Goal: Information Seeking & Learning: Check status

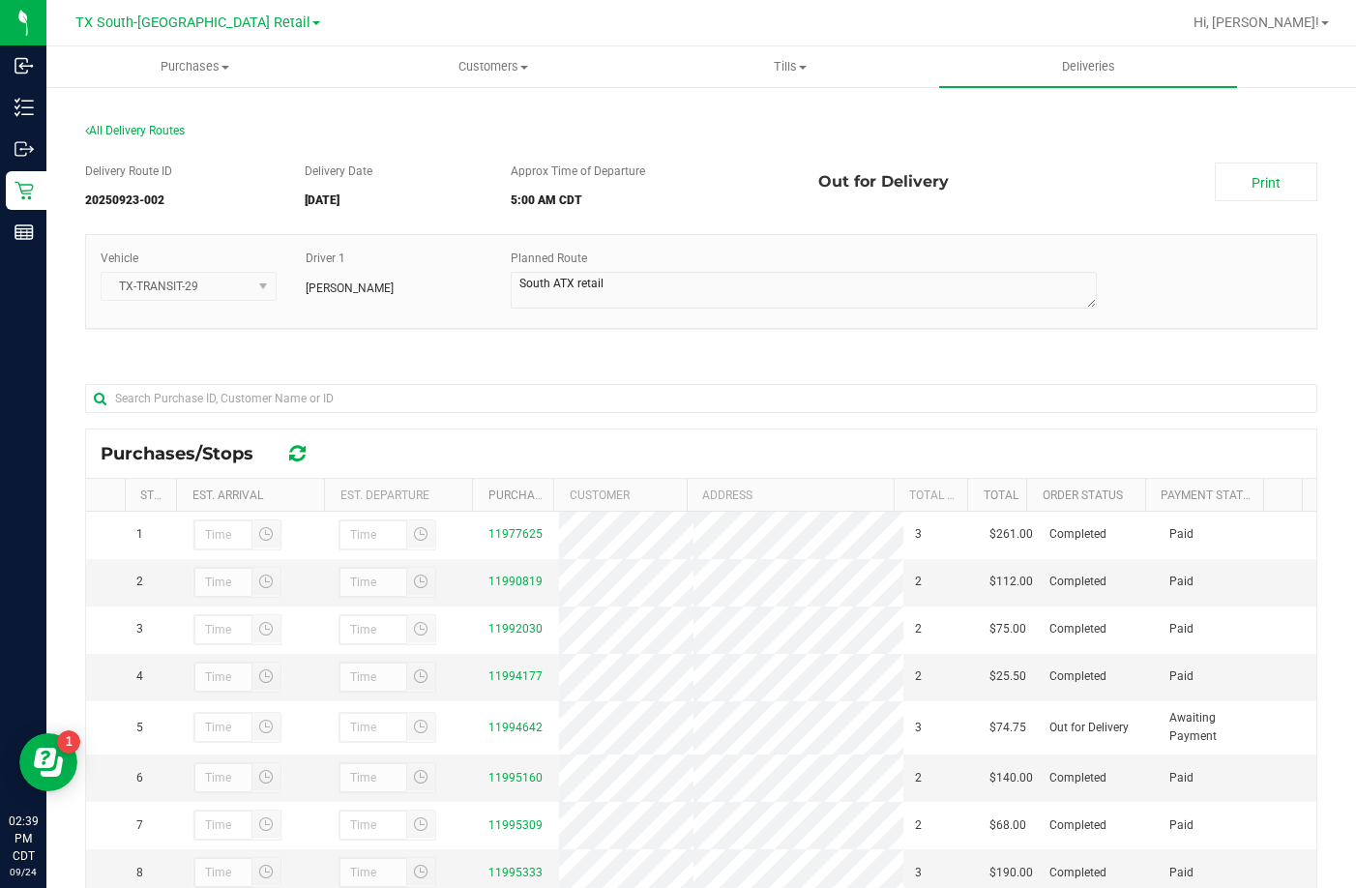
scroll to position [281, 0]
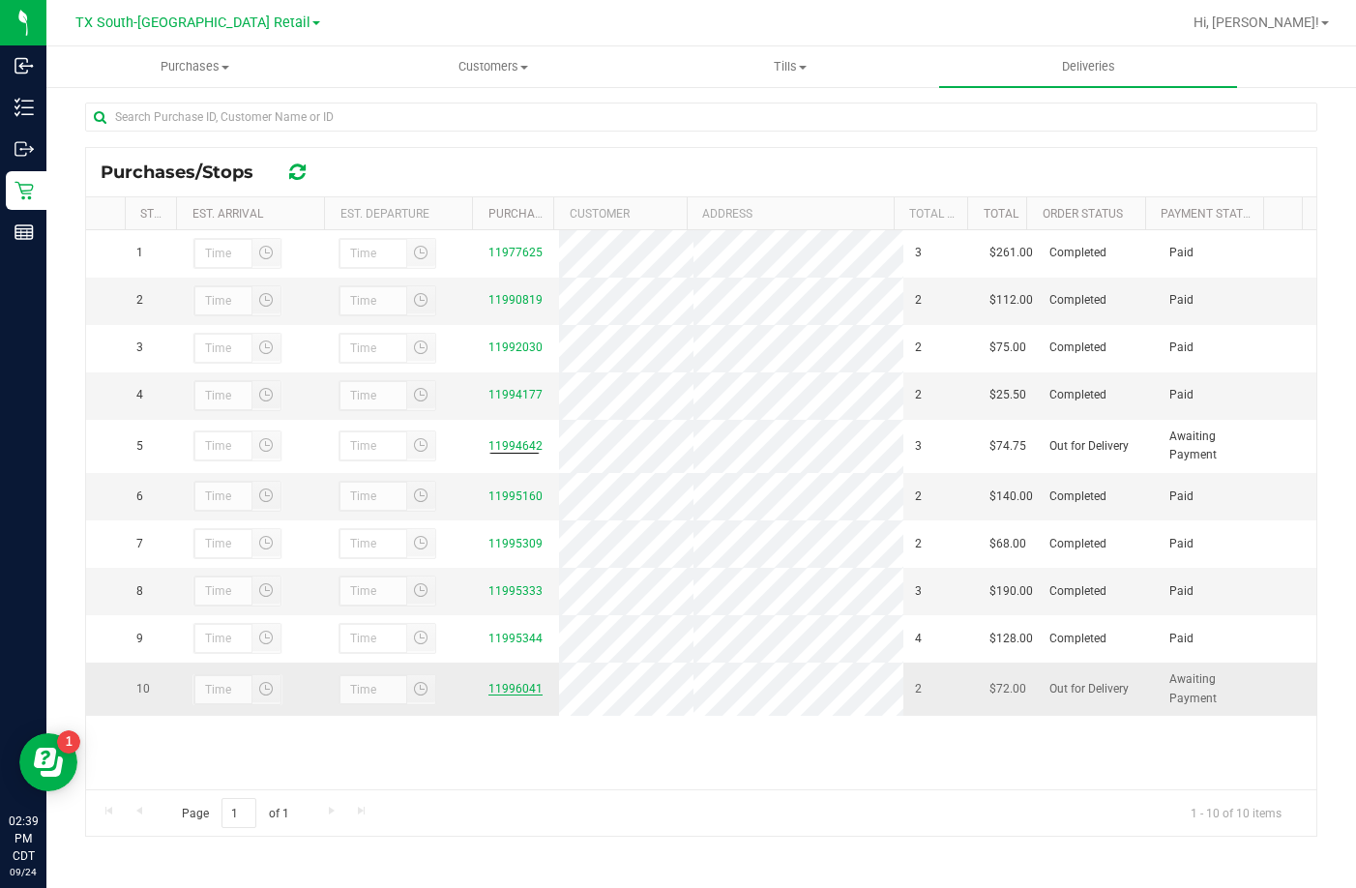
click at [488, 695] on link "11996041" at bounding box center [515, 689] width 54 height 14
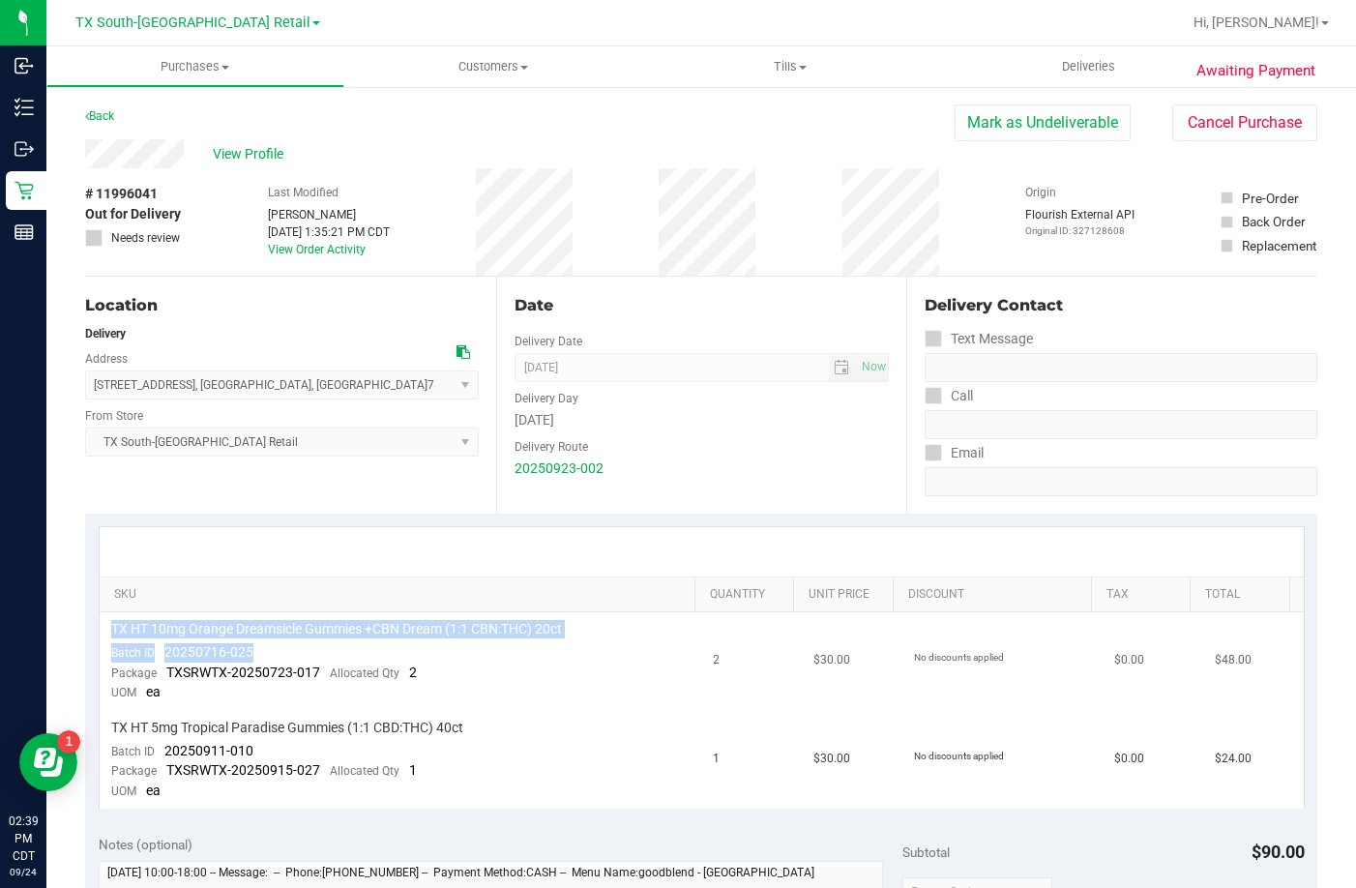
drag, startPoint x: 137, startPoint y: 620, endPoint x: 396, endPoint y: 639, distance: 259.9
click at [396, 639] on td "TX HT 10mg Orange Dreamsicle Gummies +CBN Dream (1:1 CBN:THC) 20ct Batch ID 202…" at bounding box center [401, 661] width 602 height 99
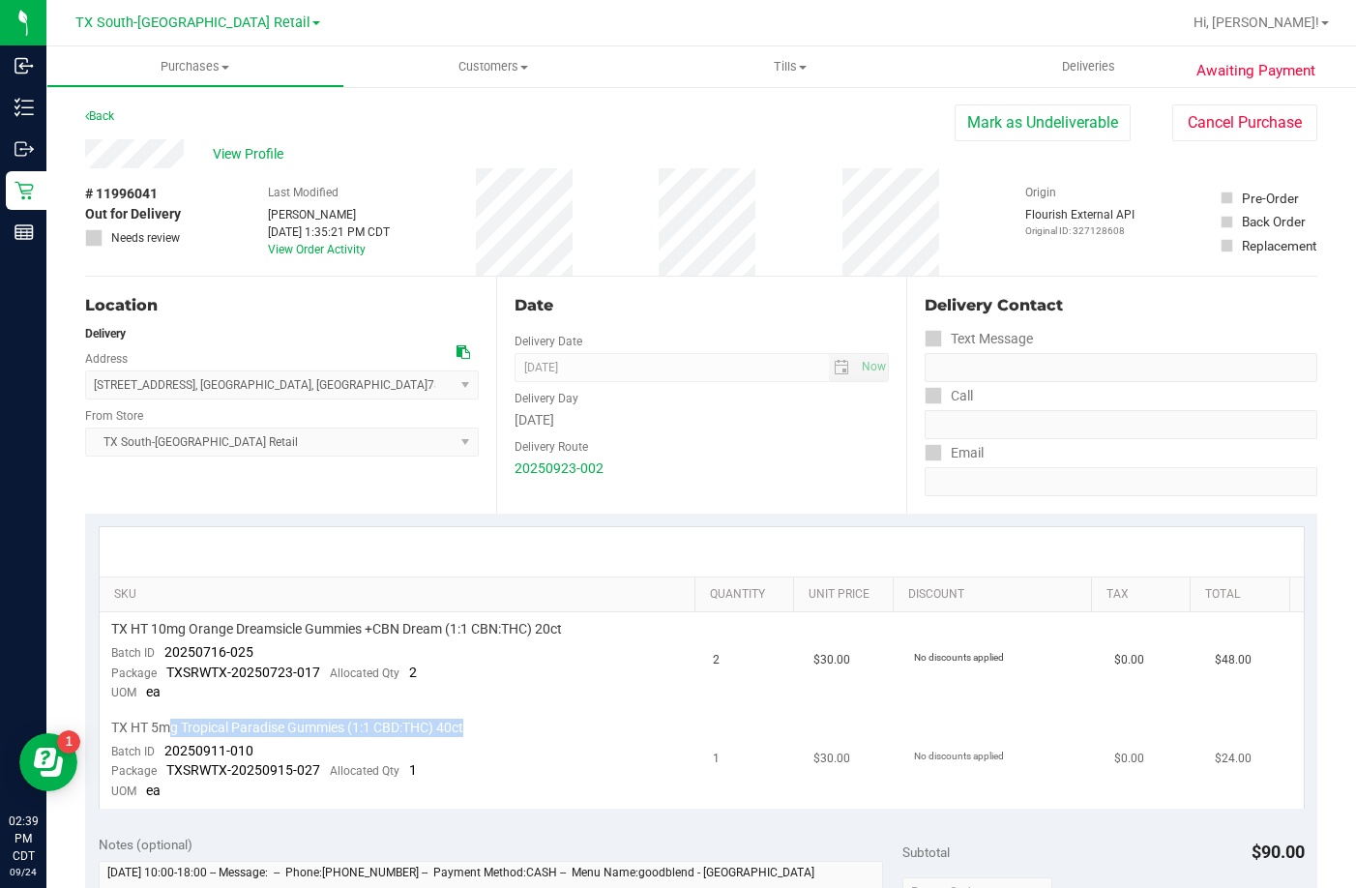
drag, startPoint x: 168, startPoint y: 725, endPoint x: 447, endPoint y: 716, distance: 278.6
click at [447, 716] on td "TX HT 5mg Tropical Paradise Gummies (1:1 CBD:THC) 40ct Batch ID 20250911-010 Pa…" at bounding box center [401, 760] width 602 height 98
click at [219, 152] on span "View Profile" at bounding box center [251, 154] width 77 height 20
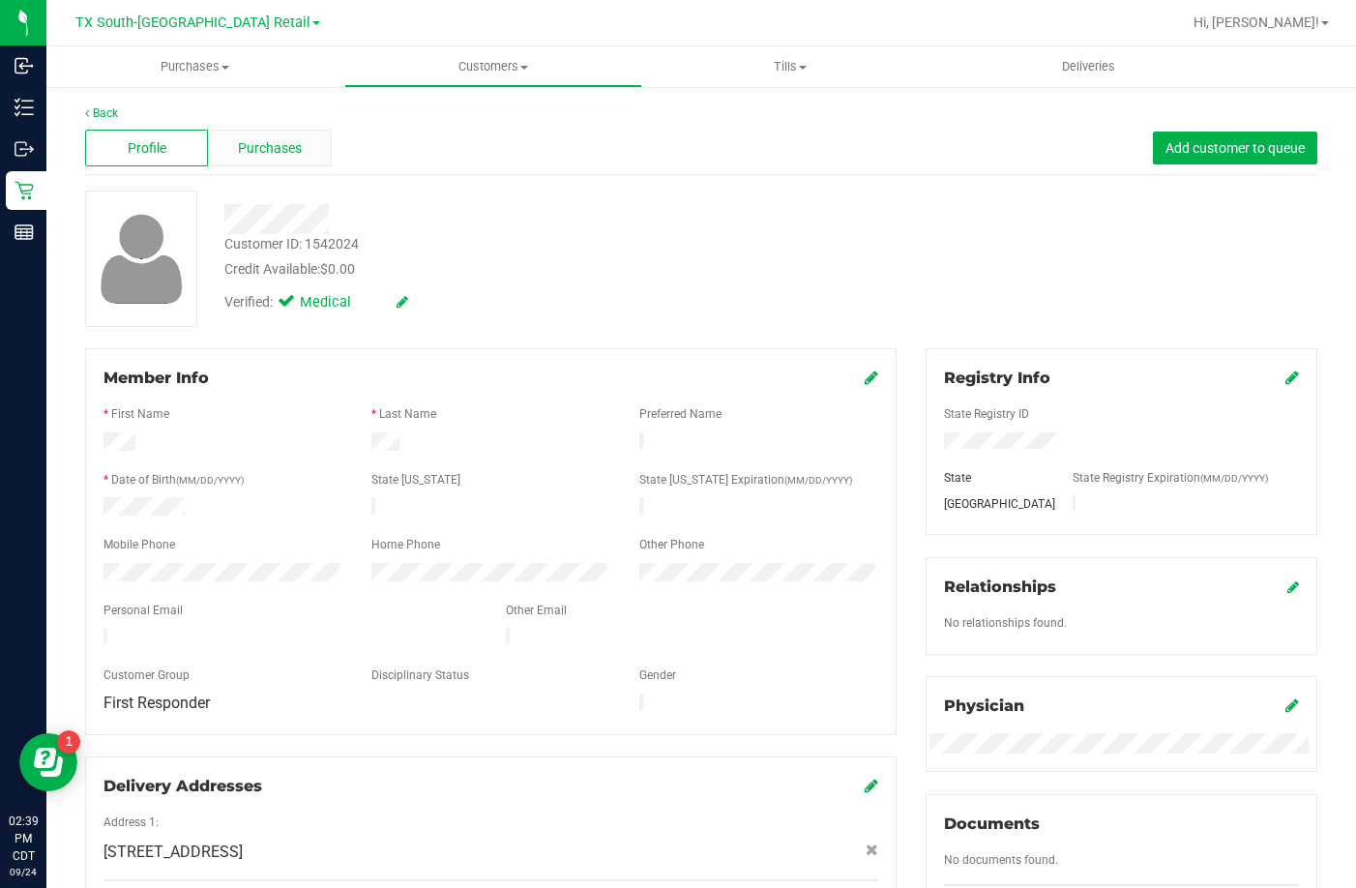
click at [220, 143] on div "Purchases" at bounding box center [269, 148] width 123 height 37
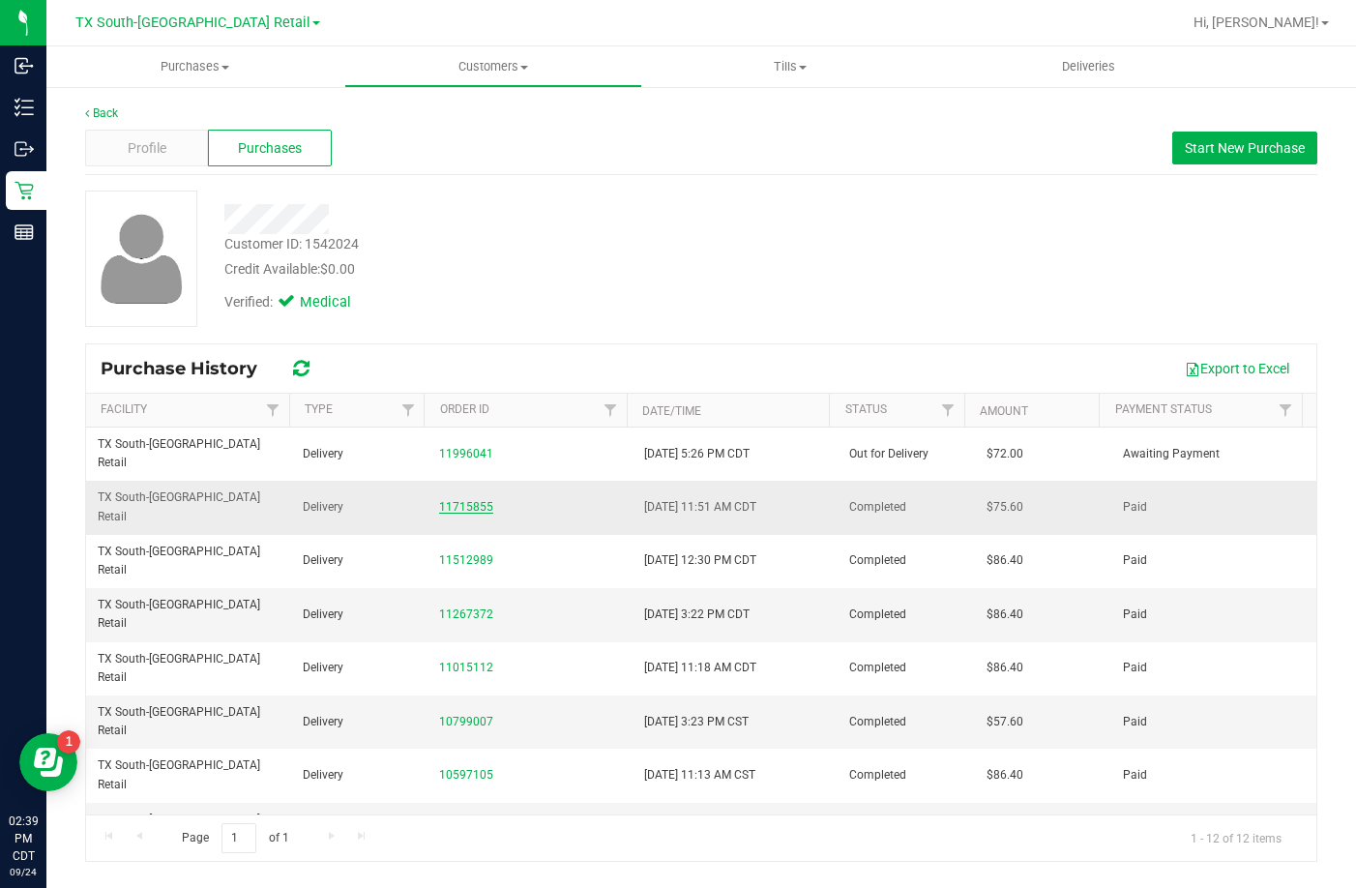
click at [471, 500] on link "11715855" at bounding box center [466, 507] width 54 height 14
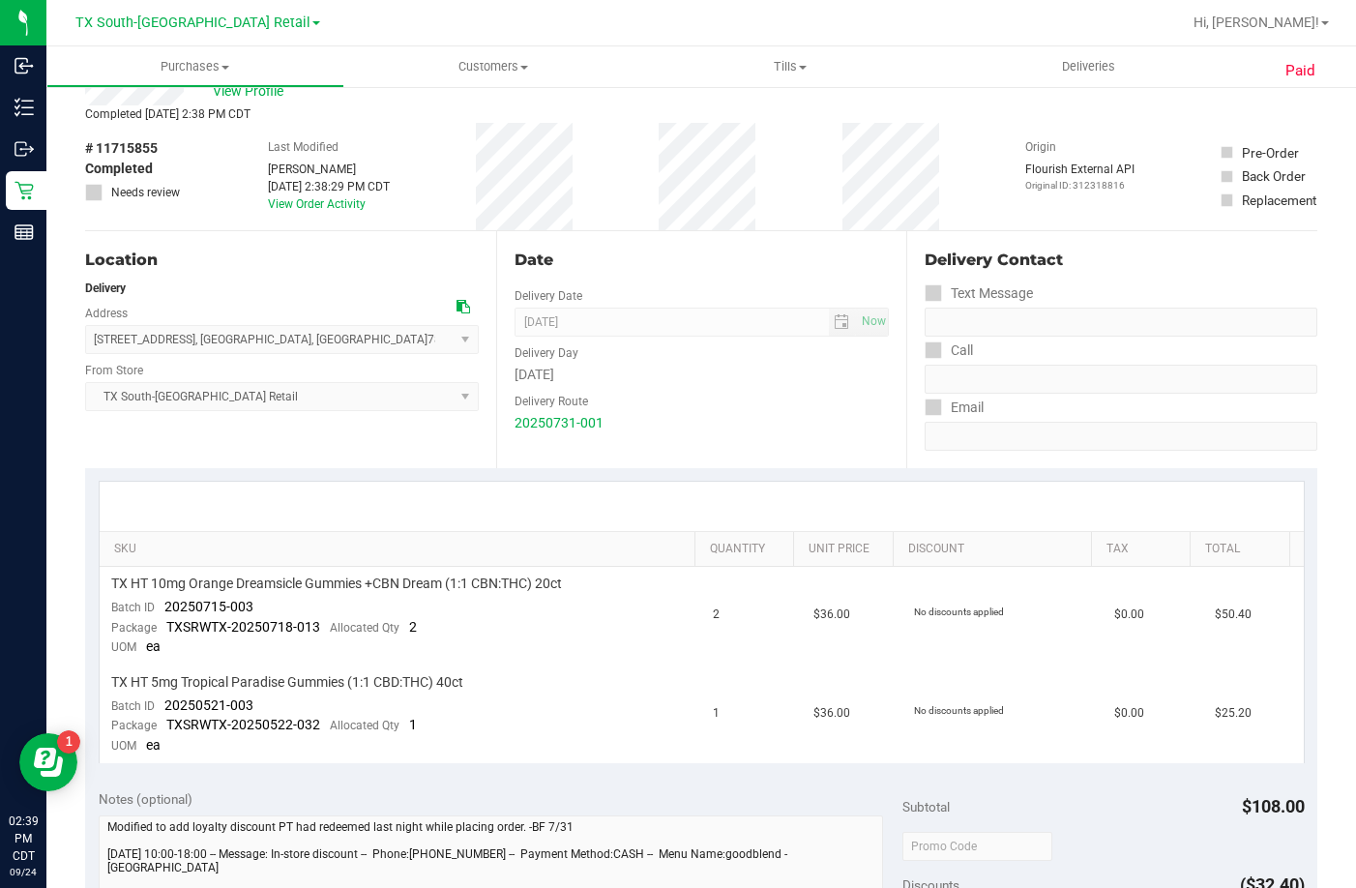
scroll to position [97, 0]
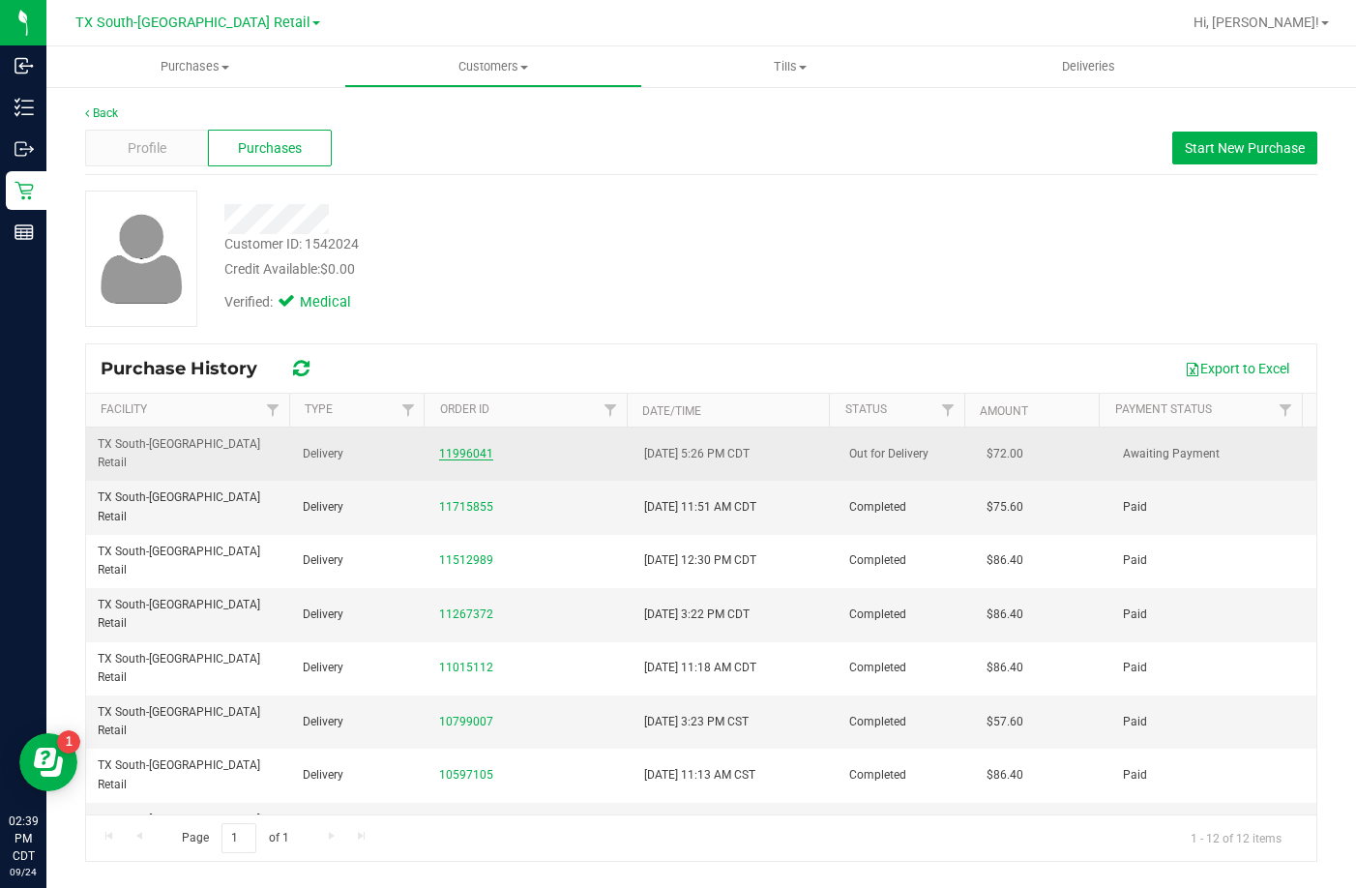
click at [459, 447] on link "11996041" at bounding box center [466, 454] width 54 height 14
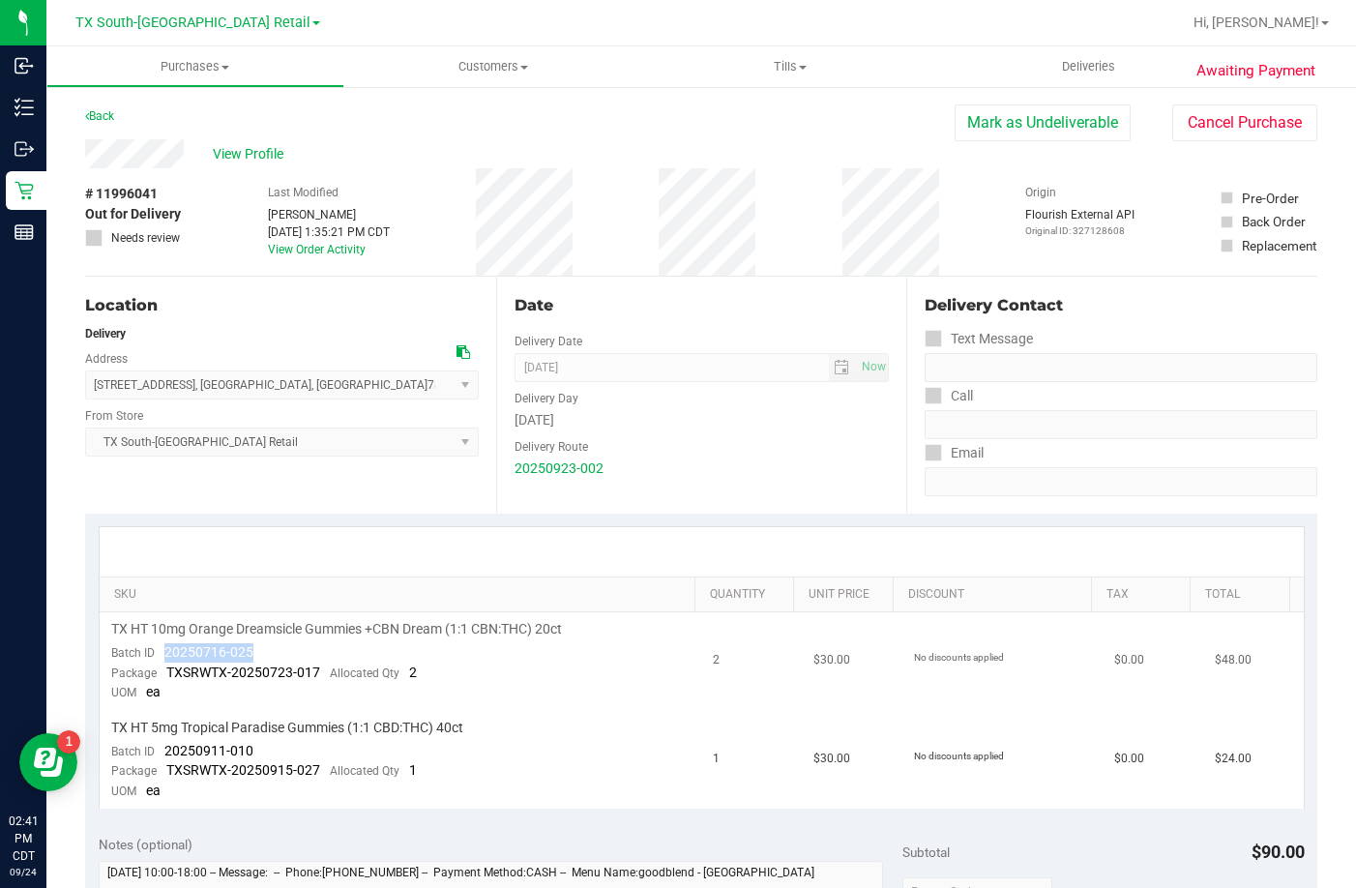
drag, startPoint x: 252, startPoint y: 641, endPoint x: 159, endPoint y: 653, distance: 94.5
click at [159, 653] on td "TX HT 10mg Orange Dreamsicle Gummies +CBN Dream (1:1 CBN:THC) 20ct Batch ID 202…" at bounding box center [401, 661] width 602 height 99
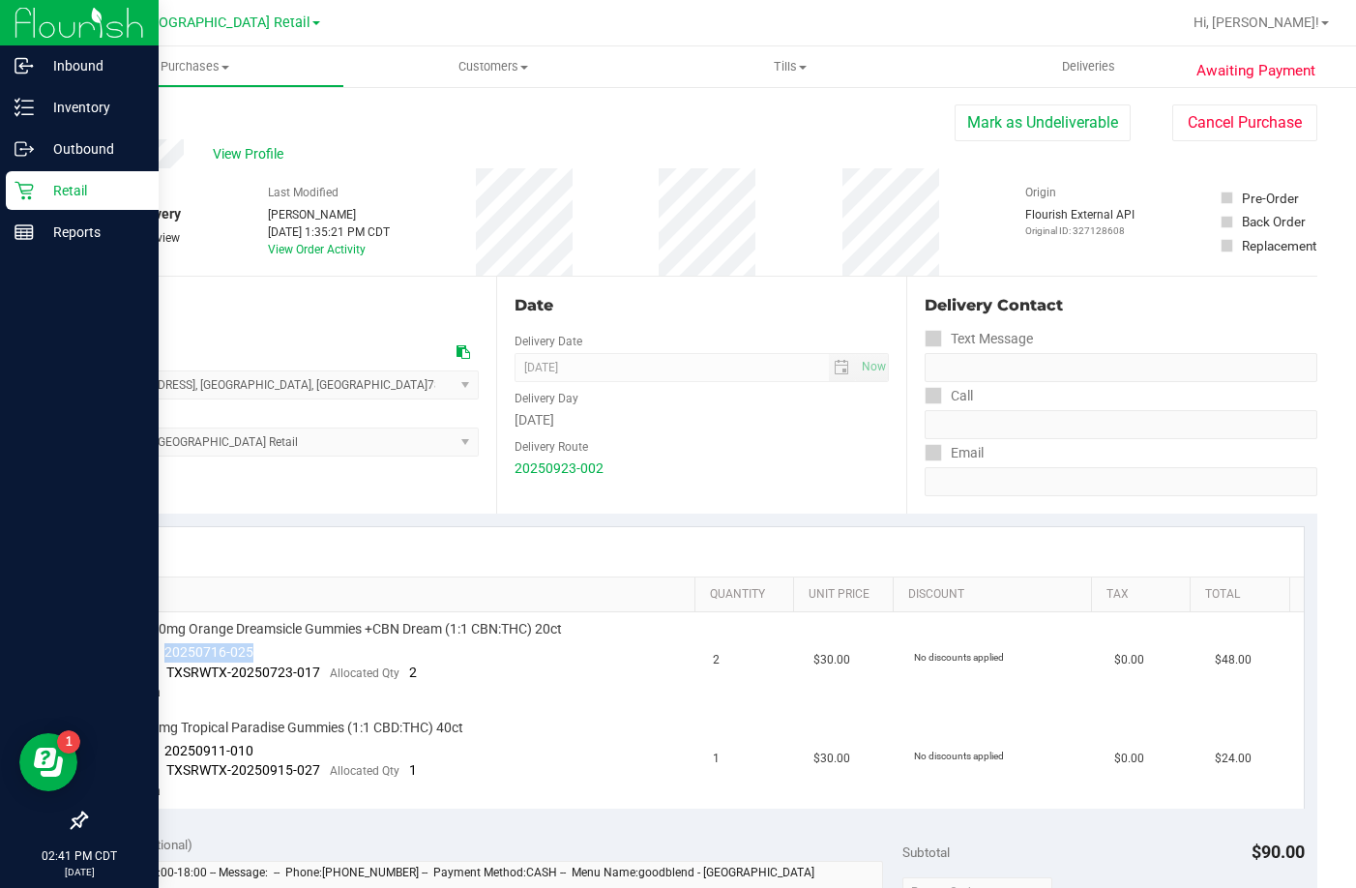
copy span "20250716-025"
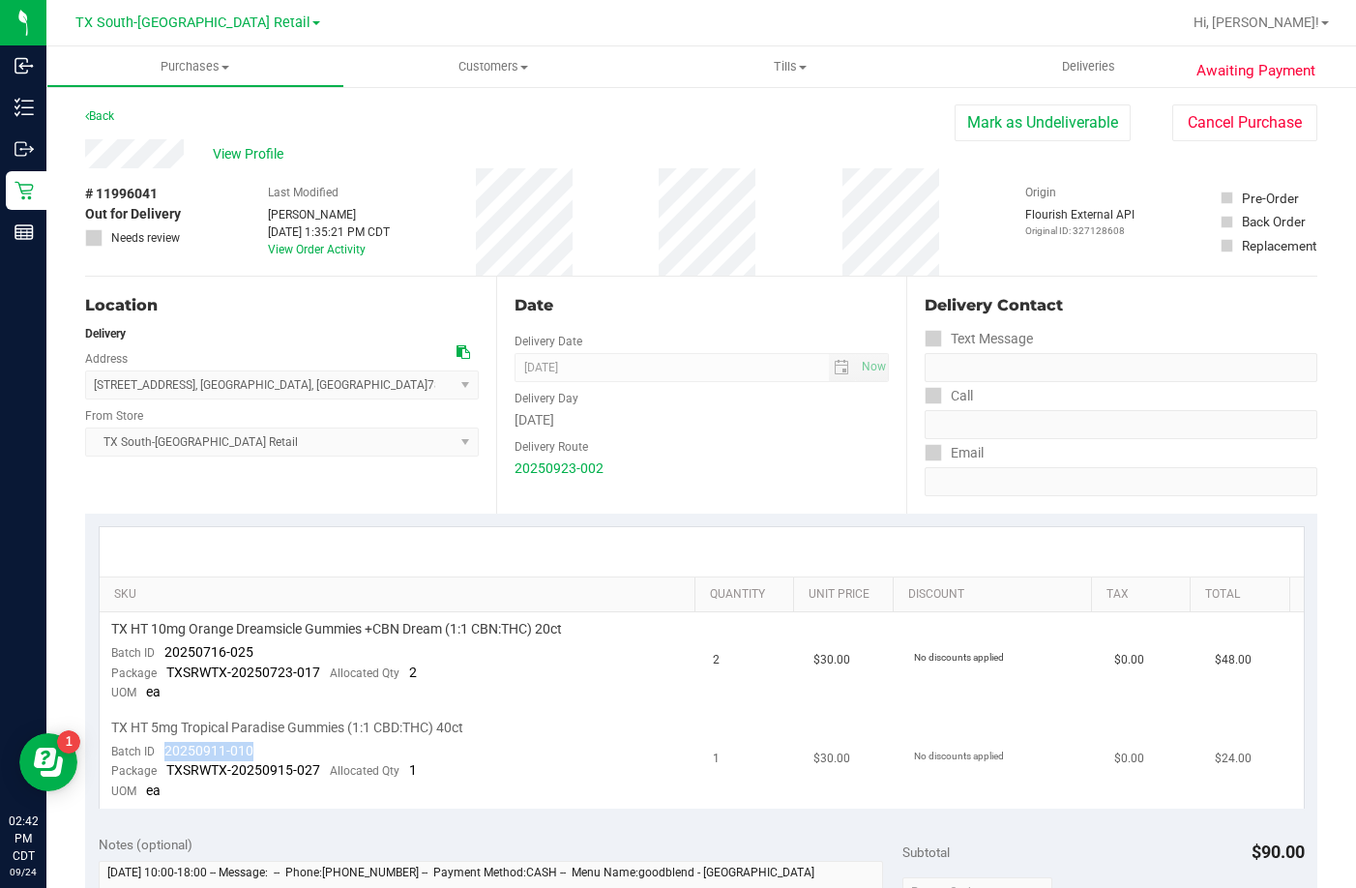
drag, startPoint x: 255, startPoint y: 744, endPoint x: 164, endPoint y: 746, distance: 90.9
click at [164, 746] on td "TX HT 5mg Tropical Paradise Gummies (1:1 CBD:THC) 40ct Batch ID 20250911-010 Pa…" at bounding box center [401, 760] width 602 height 98
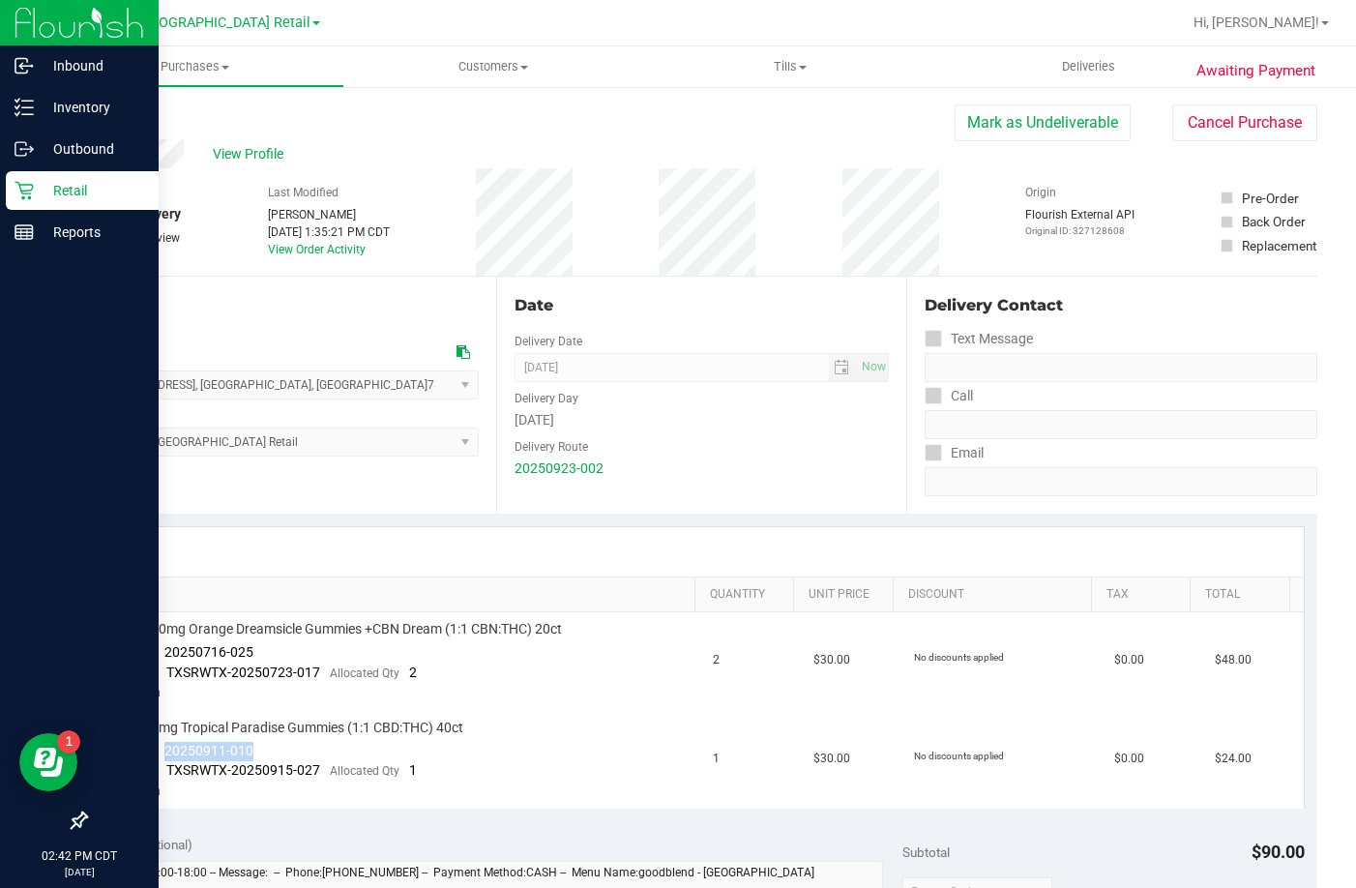
copy span "20250911-010"
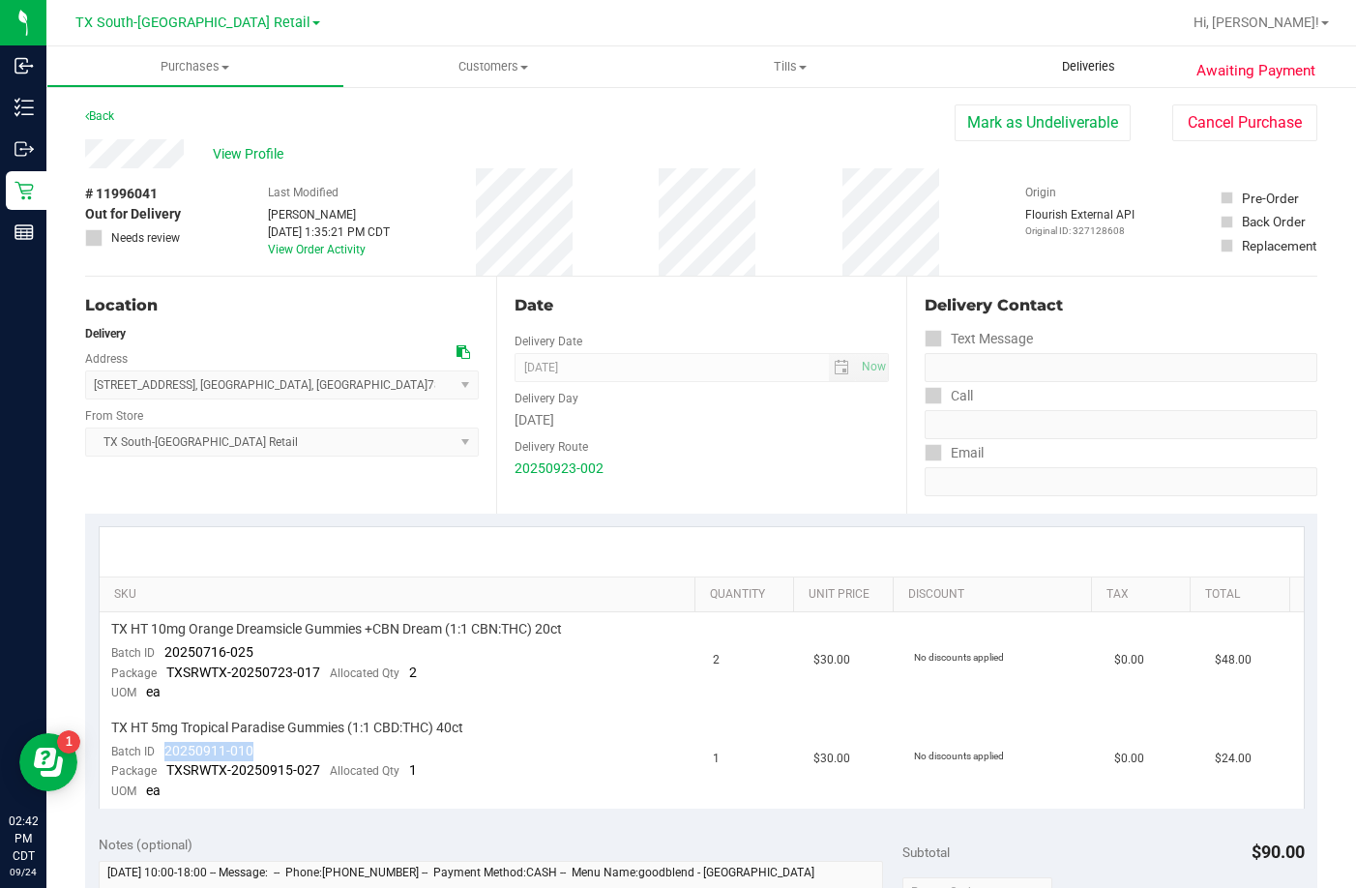
click at [1059, 62] on span "Deliveries" at bounding box center [1088, 66] width 105 height 17
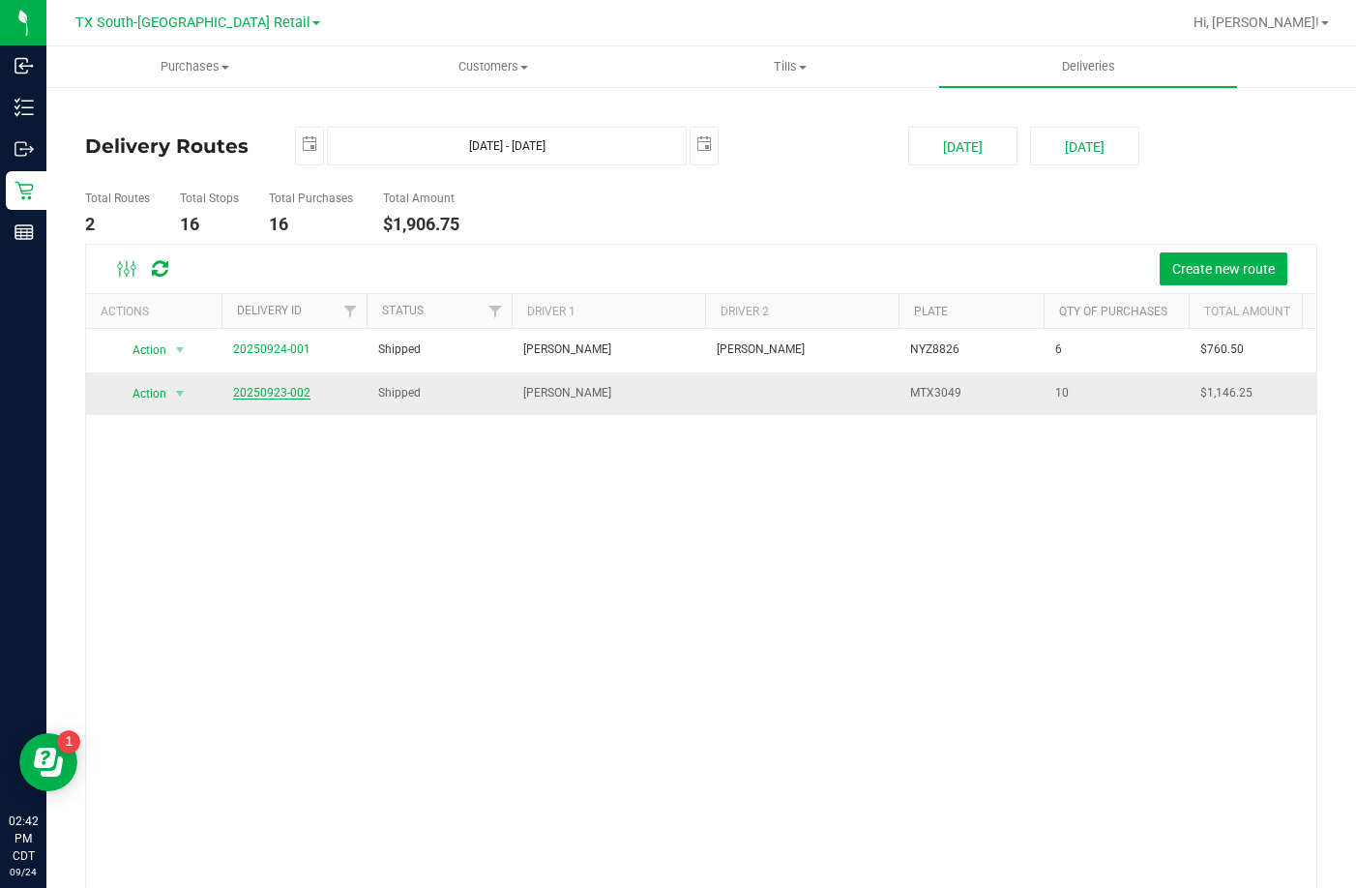
click at [283, 395] on link "20250923-002" at bounding box center [271, 393] width 77 height 14
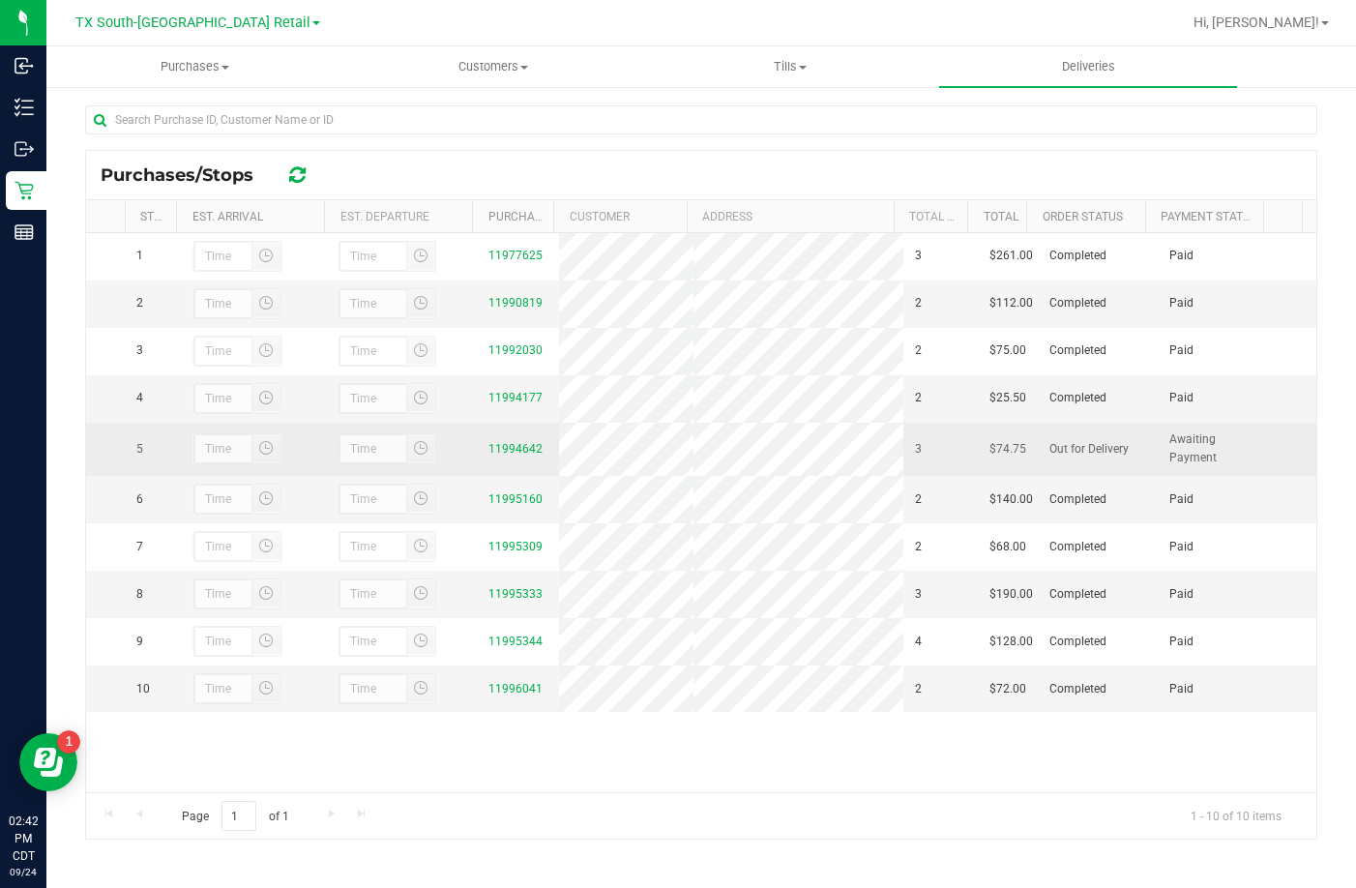
scroll to position [281, 0]
click at [500, 453] on link "11994642" at bounding box center [515, 446] width 54 height 14
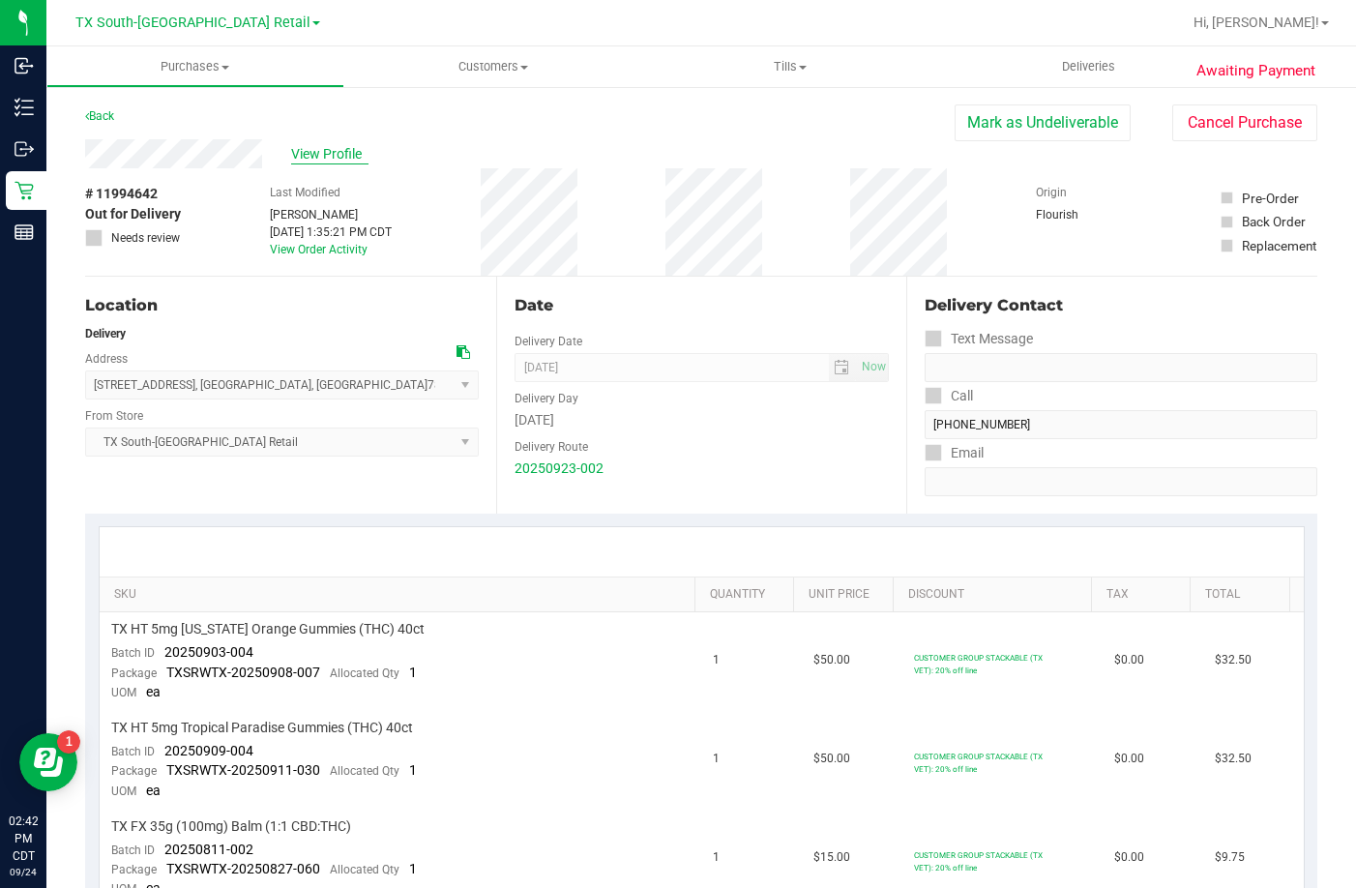
click at [340, 157] on span "View Profile" at bounding box center [329, 154] width 77 height 20
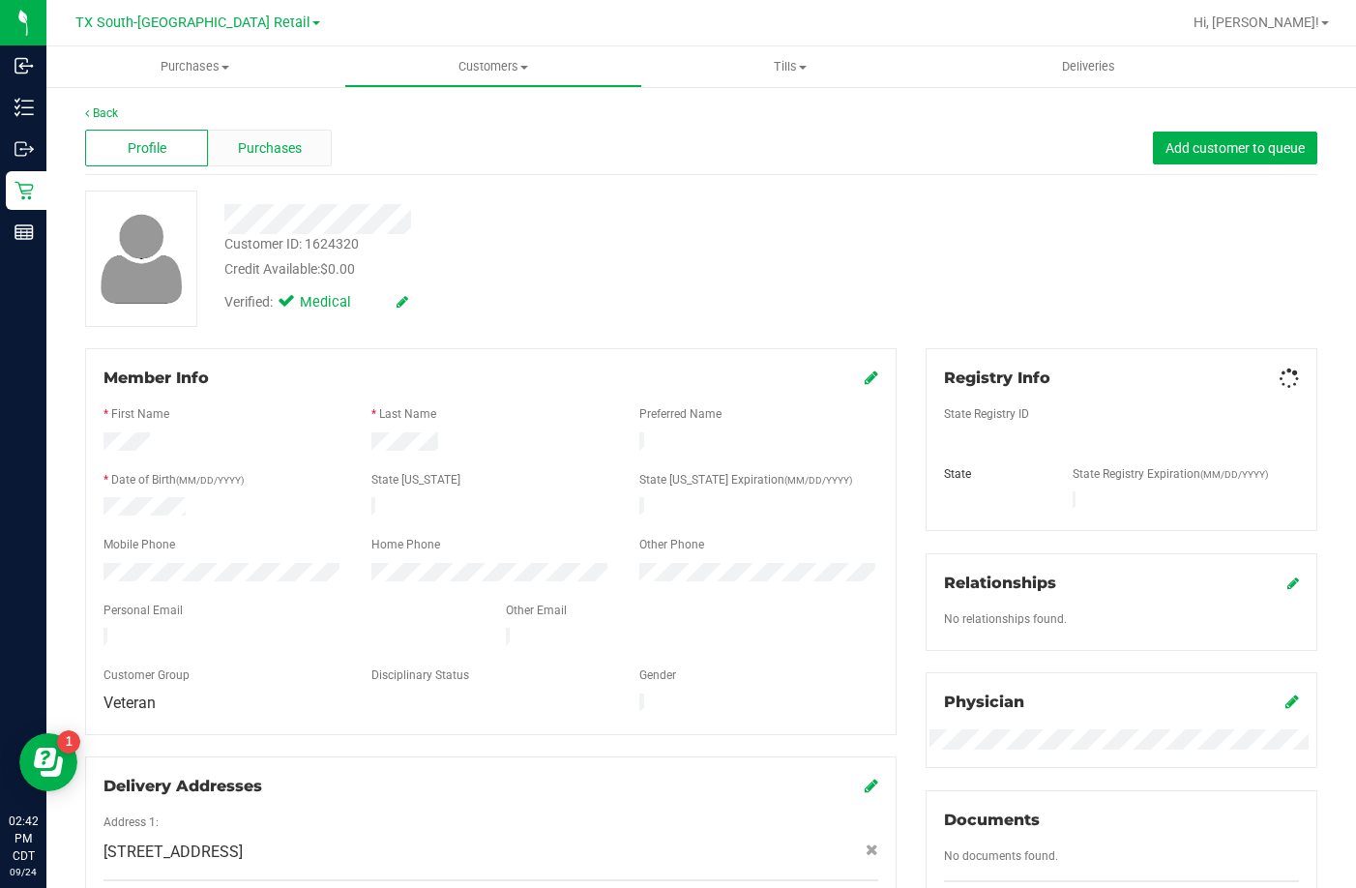
click at [293, 159] on div "Purchases" at bounding box center [269, 148] width 123 height 37
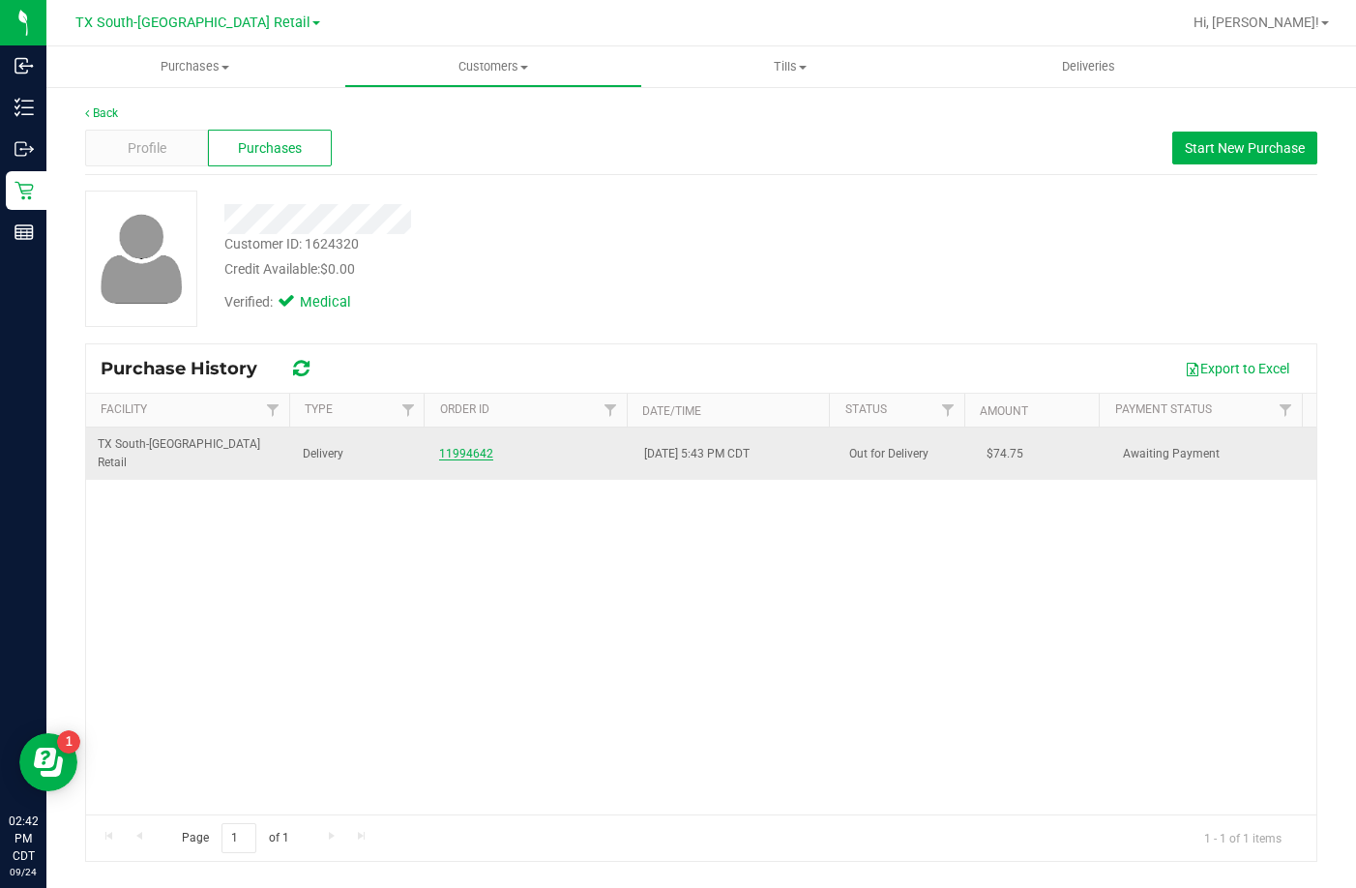
click at [468, 447] on link "11994642" at bounding box center [466, 454] width 54 height 14
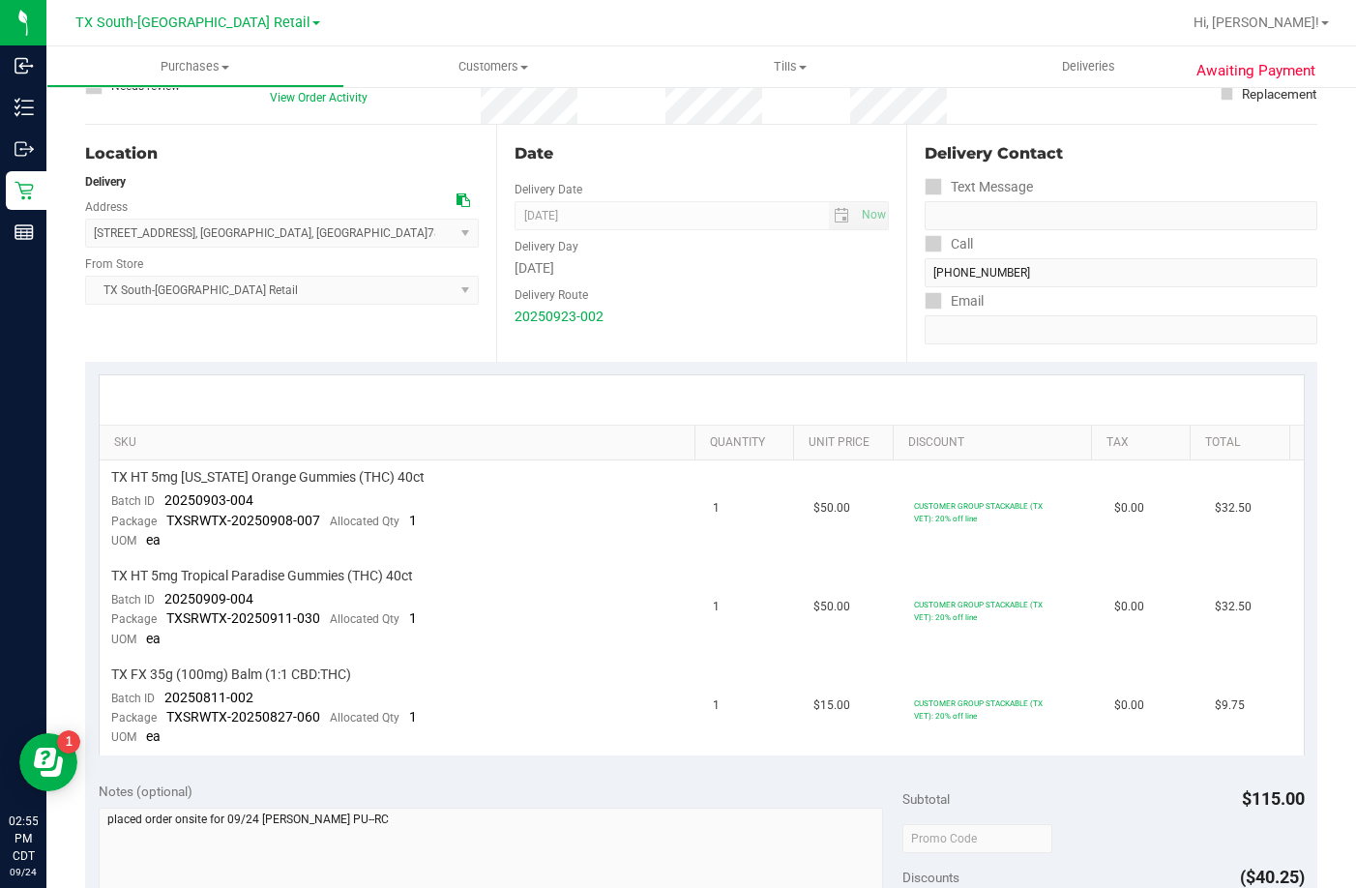
scroll to position [387, 0]
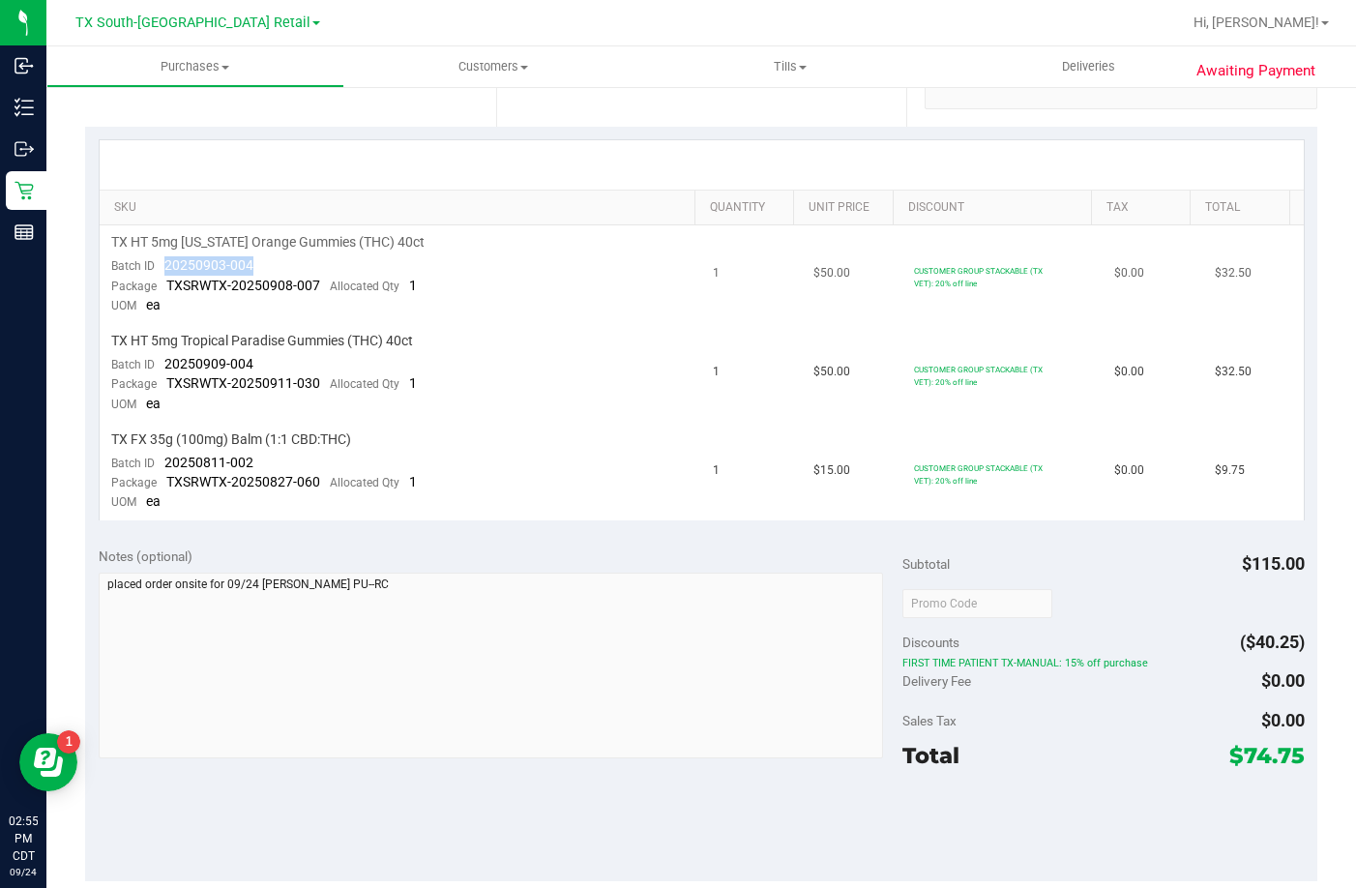
drag, startPoint x: 257, startPoint y: 254, endPoint x: 161, endPoint y: 270, distance: 97.0
click at [161, 270] on td "TX HT 5mg Texas Orange Gummies (THC) 40ct Batch ID 20250903-004 Package TXSRWTX…" at bounding box center [401, 274] width 602 height 99
drag, startPoint x: 260, startPoint y: 361, endPoint x: 153, endPoint y: 373, distance: 108.1
click at [153, 373] on td "TX HT 5mg Tropical Paradise Gummies (THC) 40ct Batch ID 20250909-004 Package TX…" at bounding box center [401, 373] width 602 height 99
drag, startPoint x: 276, startPoint y: 467, endPoint x: 154, endPoint y: 459, distance: 122.1
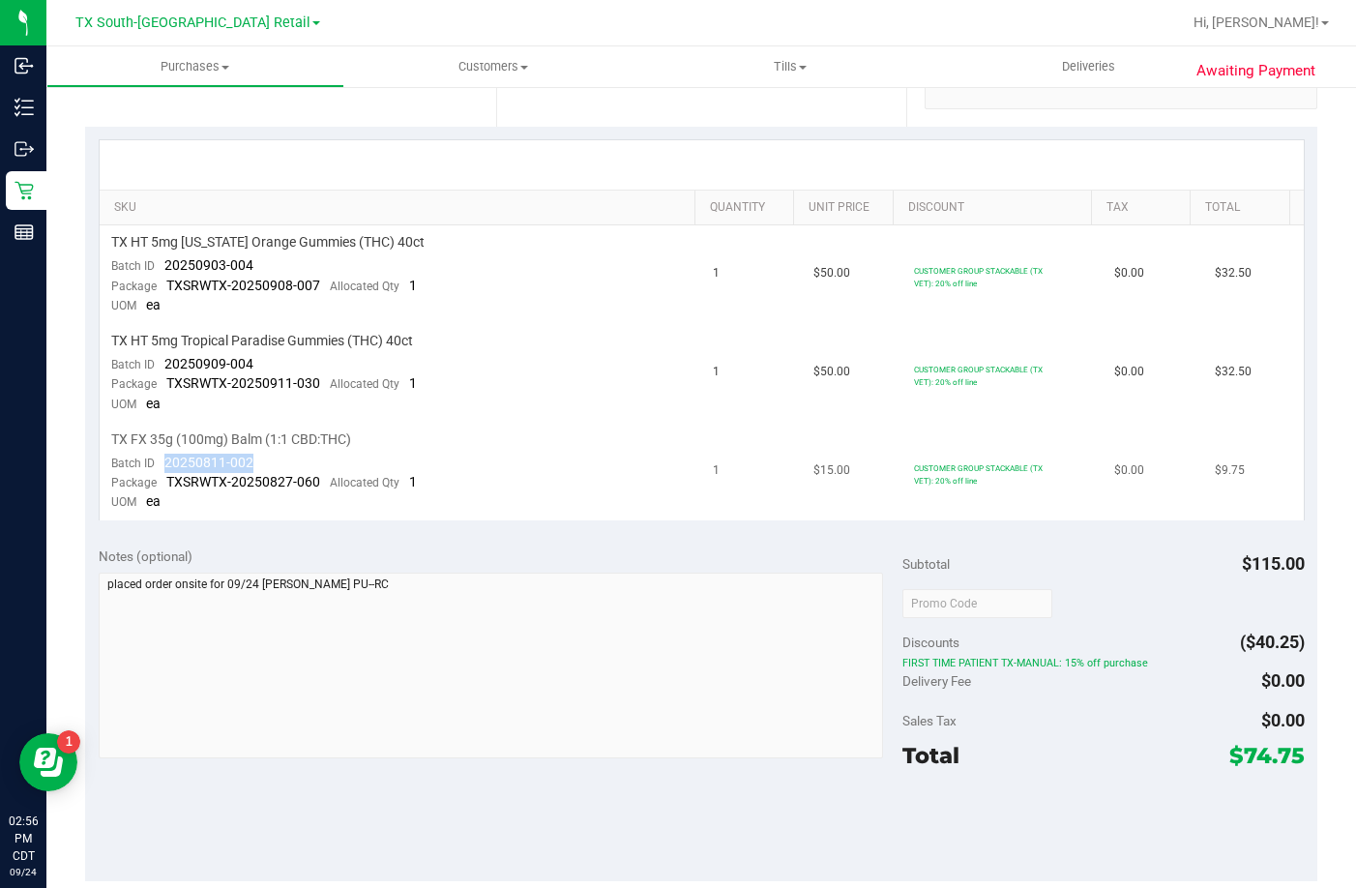
click at [154, 459] on td "TX FX 35g (100mg) Balm (1:1 CBD:THC) Batch ID 20250811-002 Package TXSRWTX-2025…" at bounding box center [401, 472] width 602 height 98
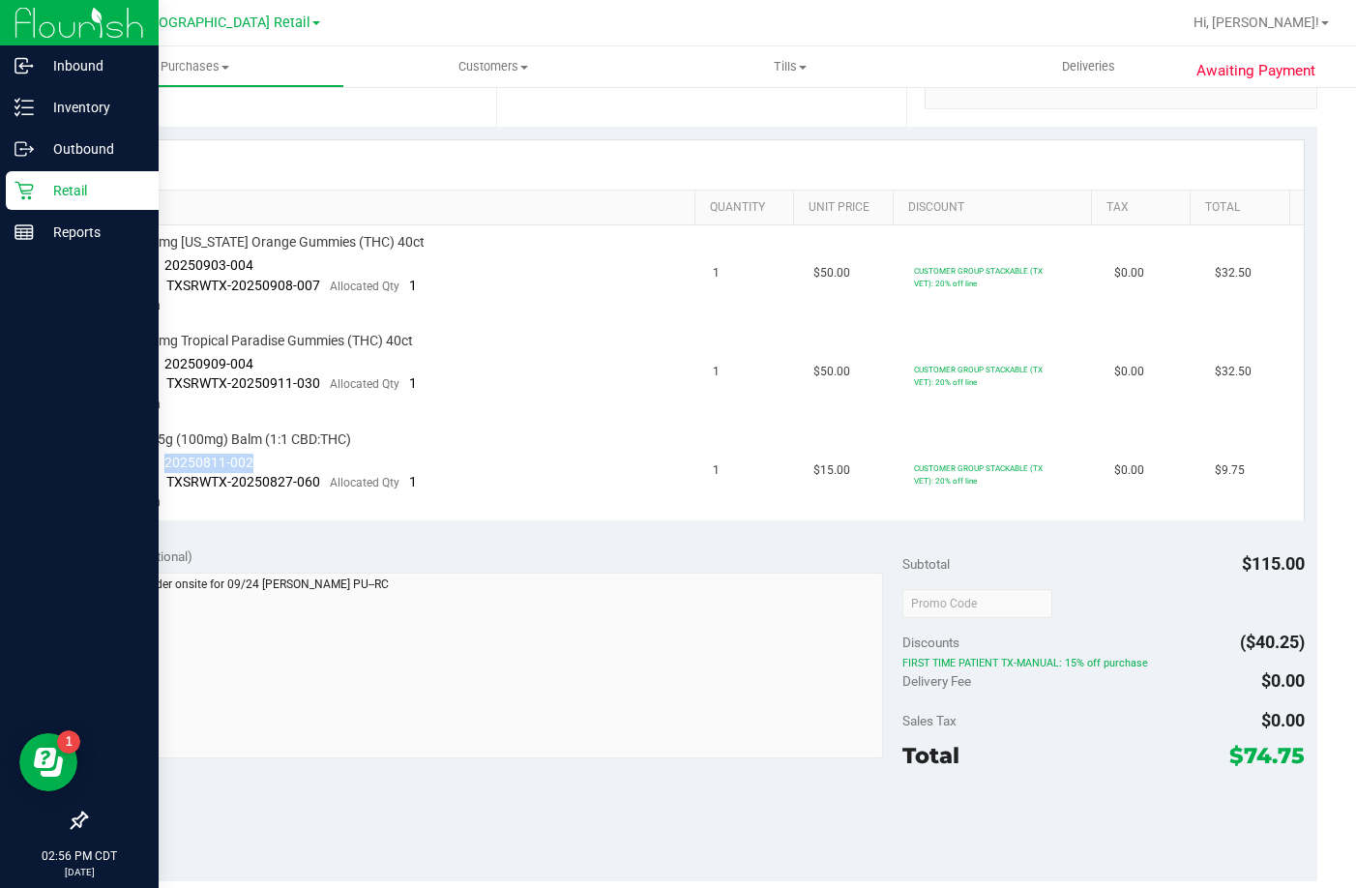
copy span "20250811-002"
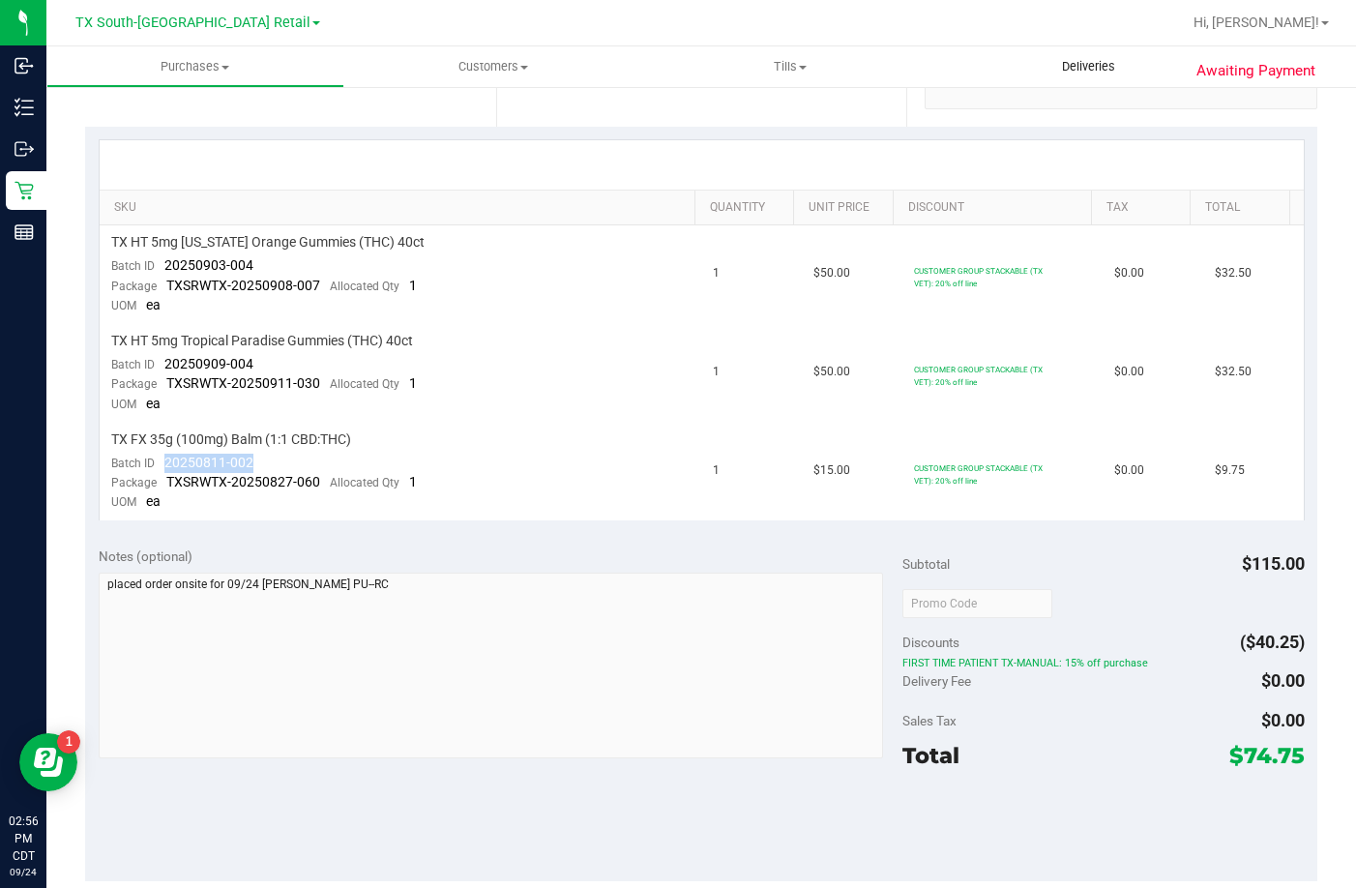
click at [1052, 71] on span "Deliveries" at bounding box center [1088, 66] width 105 height 17
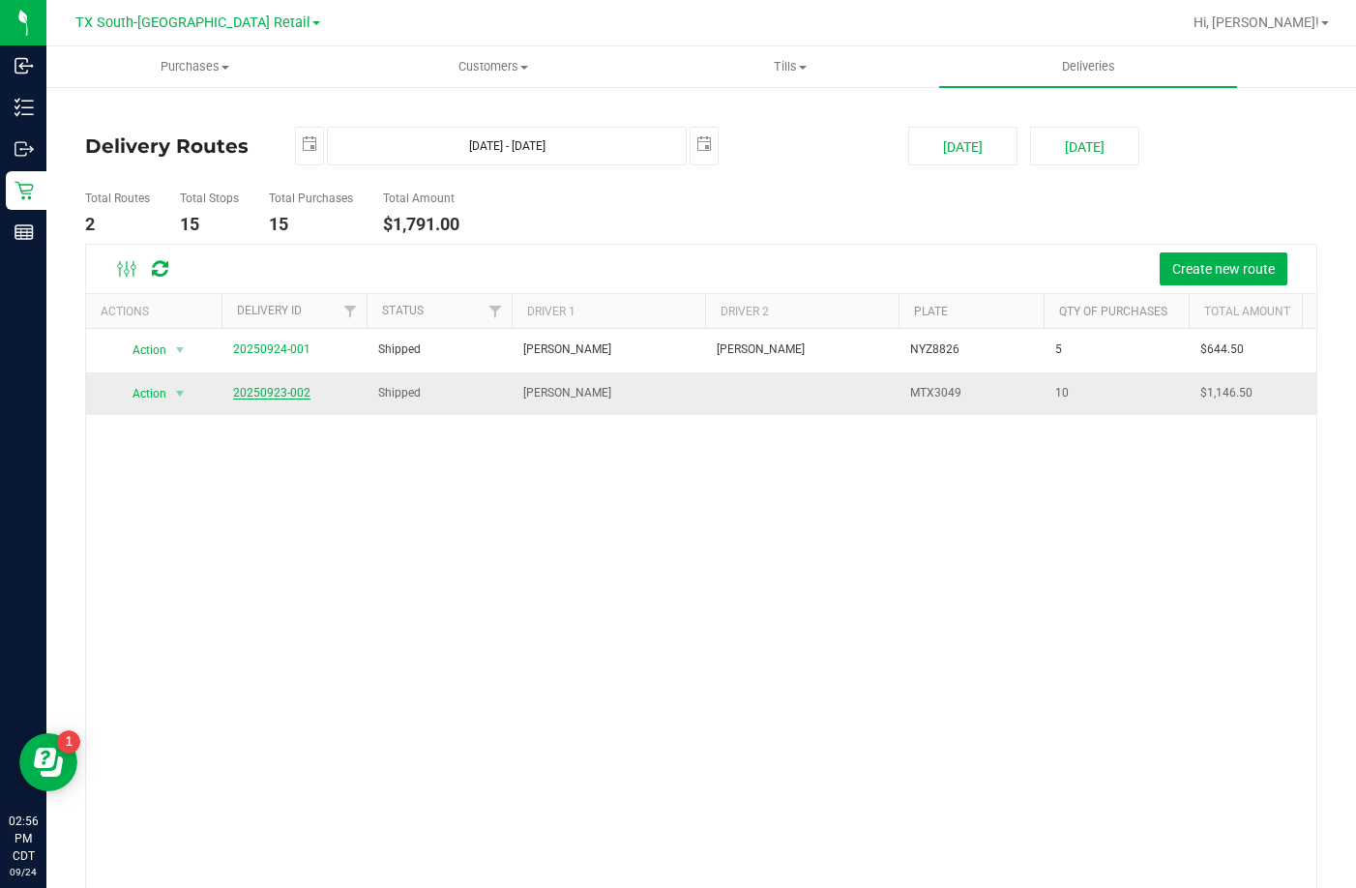
click at [273, 391] on link "20250923-002" at bounding box center [271, 393] width 77 height 14
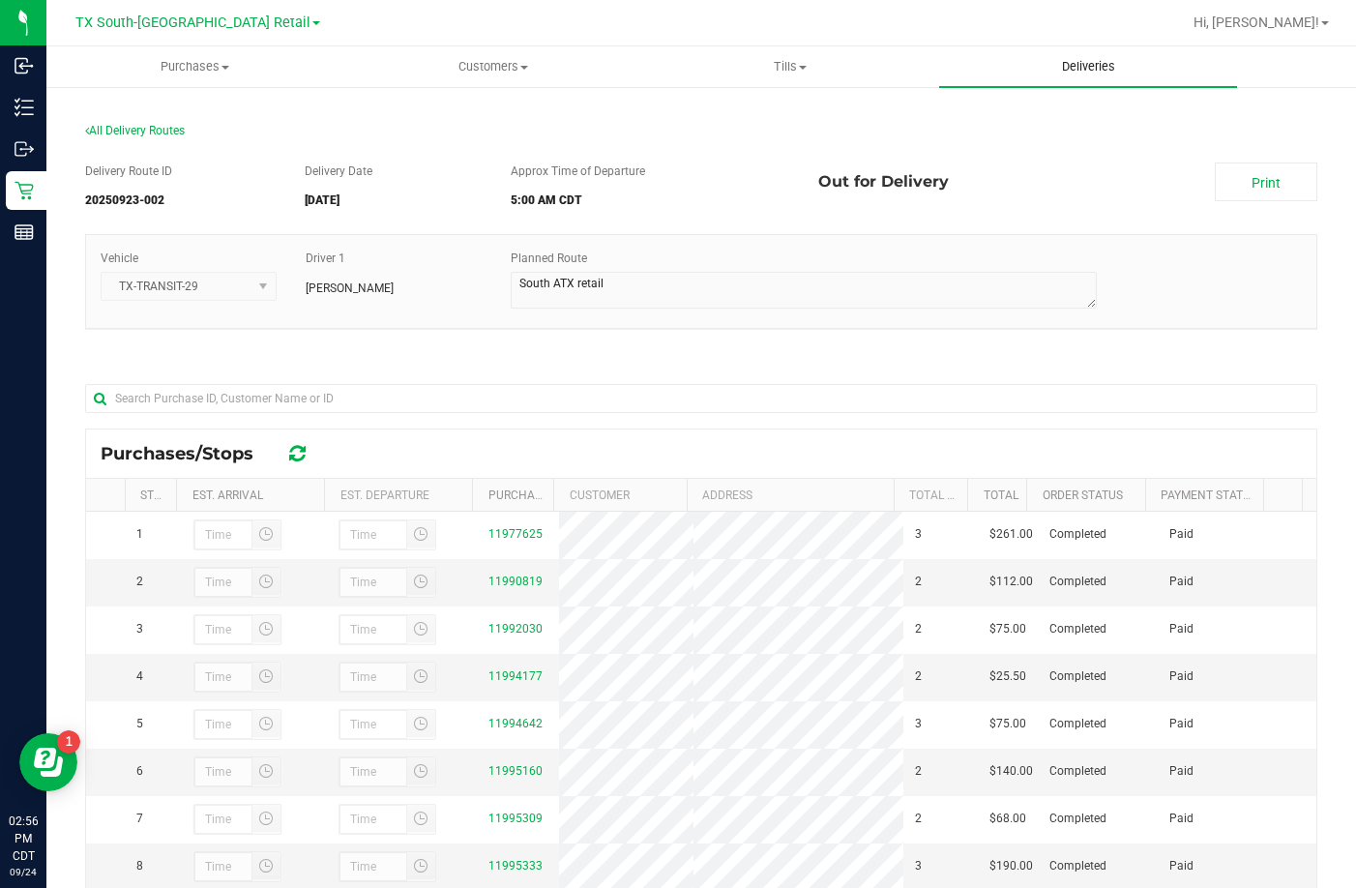
click at [1055, 63] on span "Deliveries" at bounding box center [1088, 66] width 105 height 17
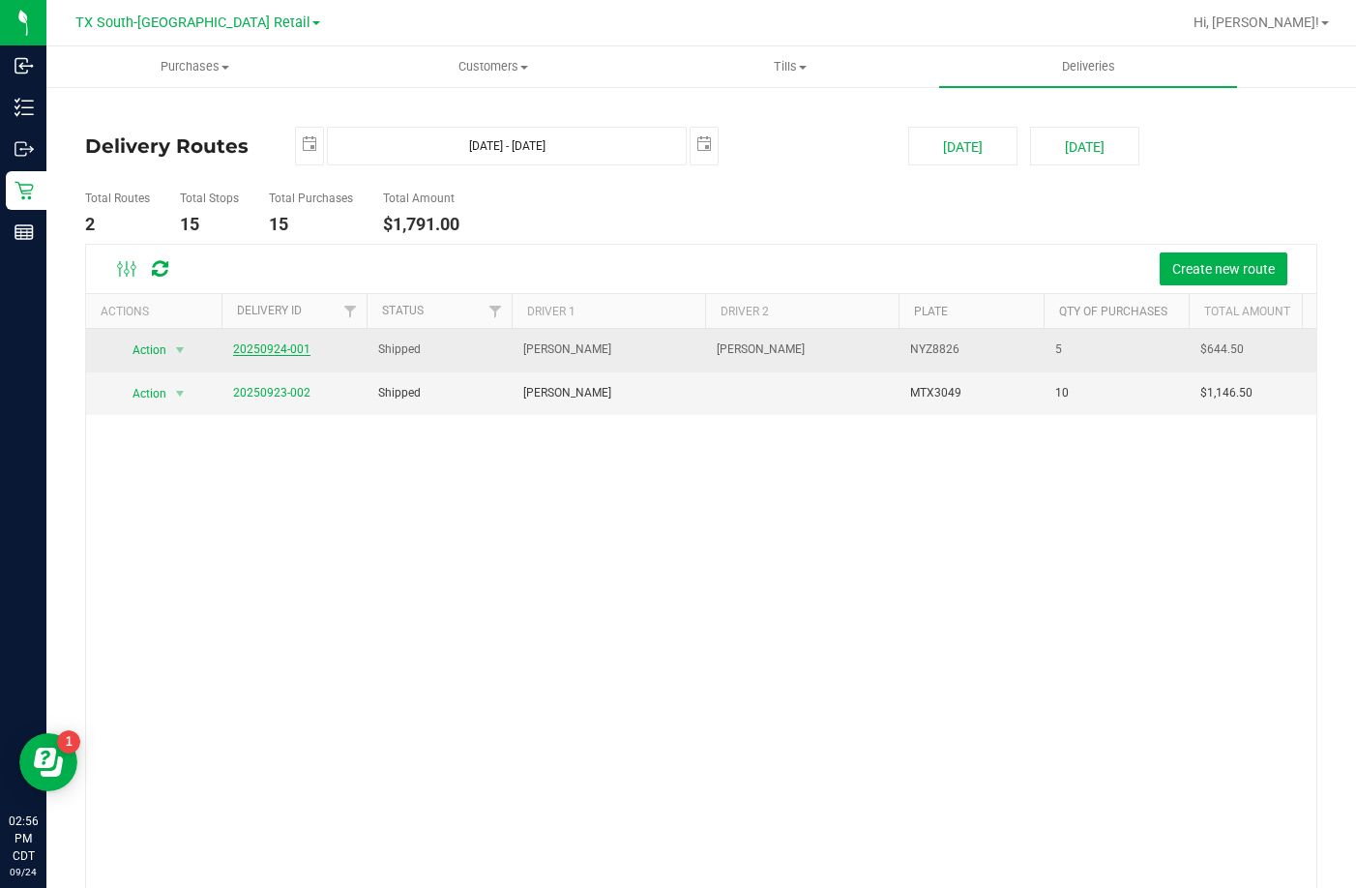
click at [249, 354] on link "20250924-001" at bounding box center [271, 349] width 77 height 14
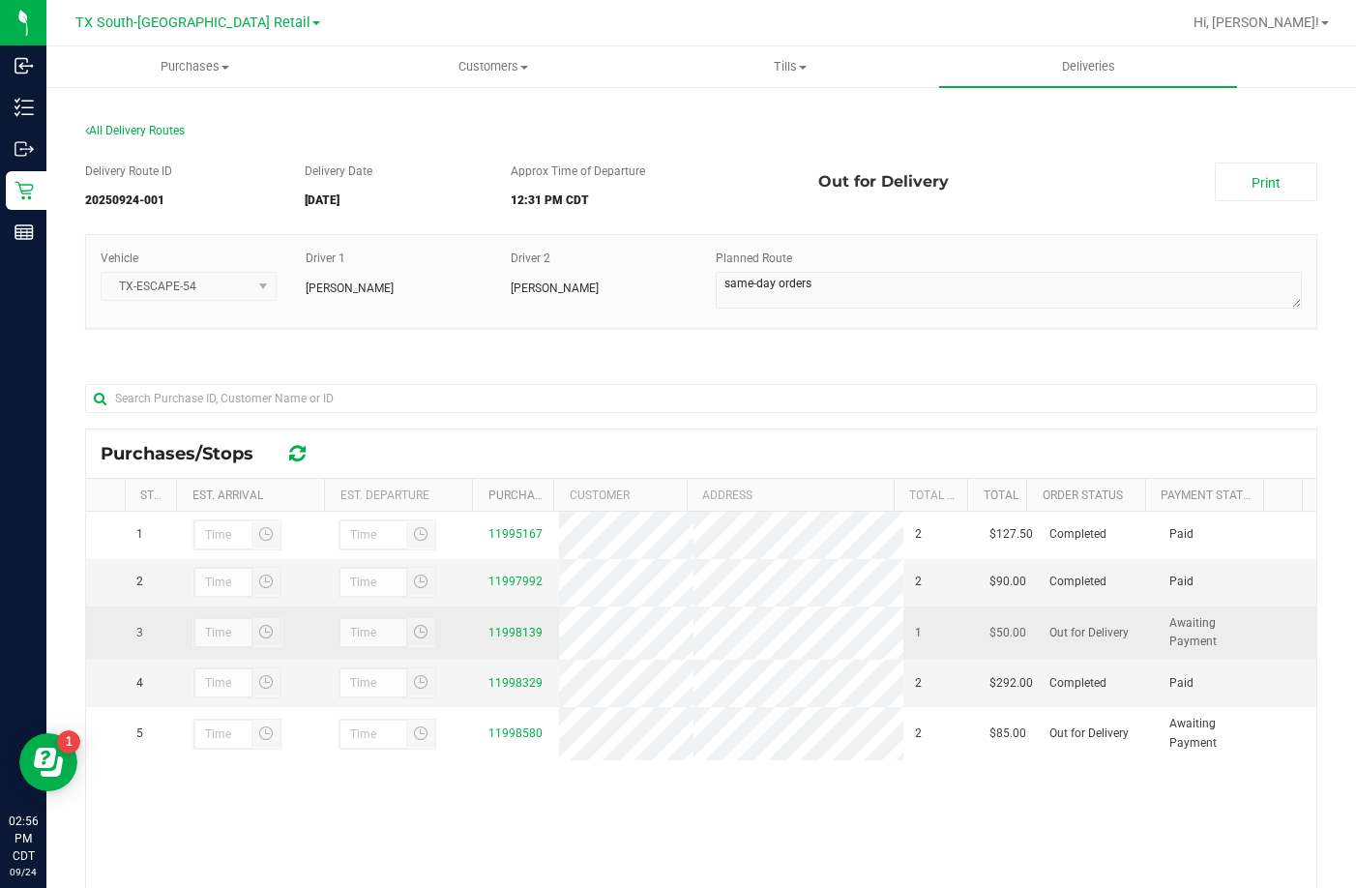
click at [517, 642] on div "11998139" at bounding box center [517, 633] width 59 height 18
click at [517, 639] on link "11998139" at bounding box center [515, 633] width 54 height 14
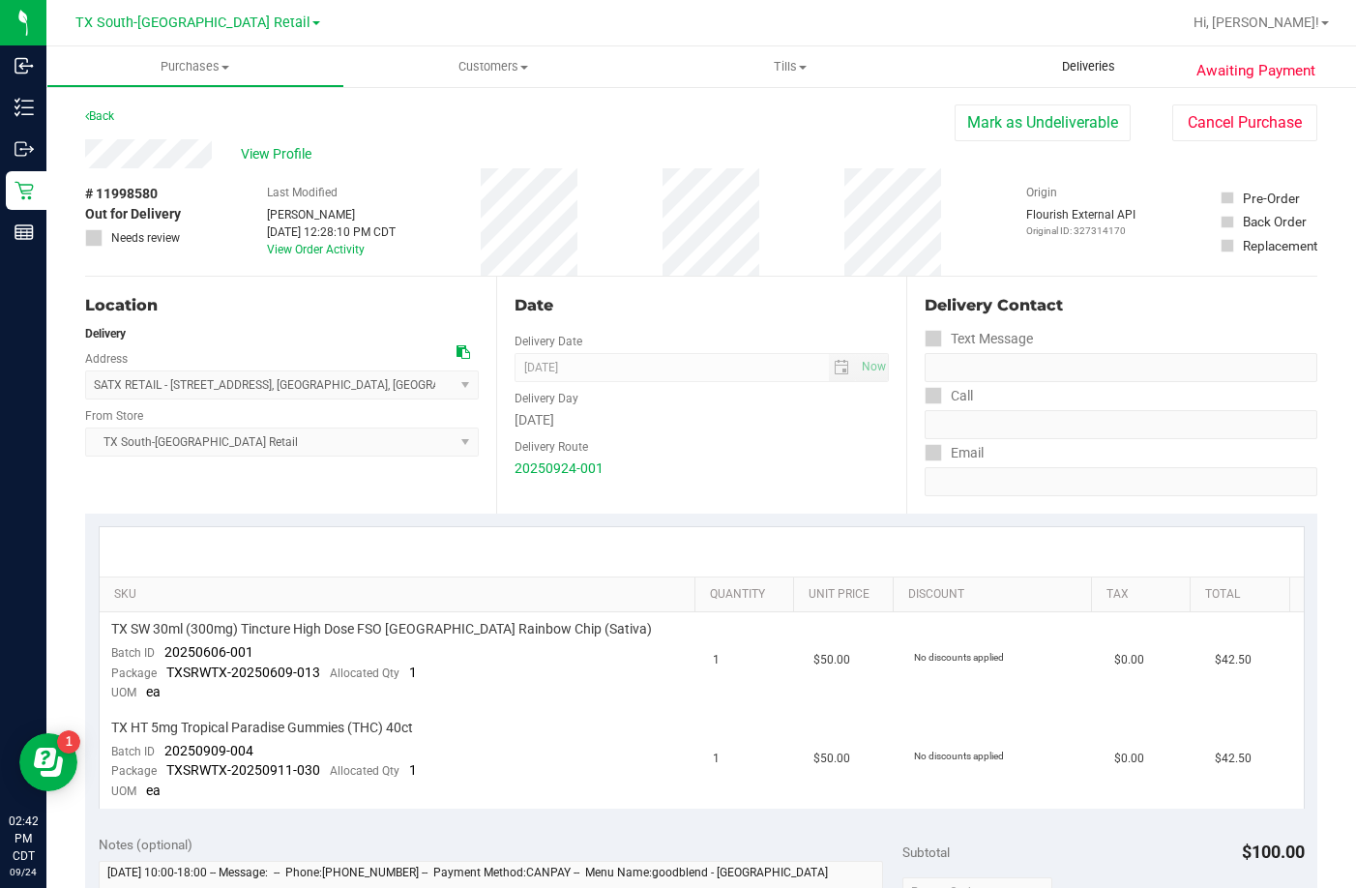
click at [1126, 71] on span "Deliveries" at bounding box center [1088, 66] width 105 height 17
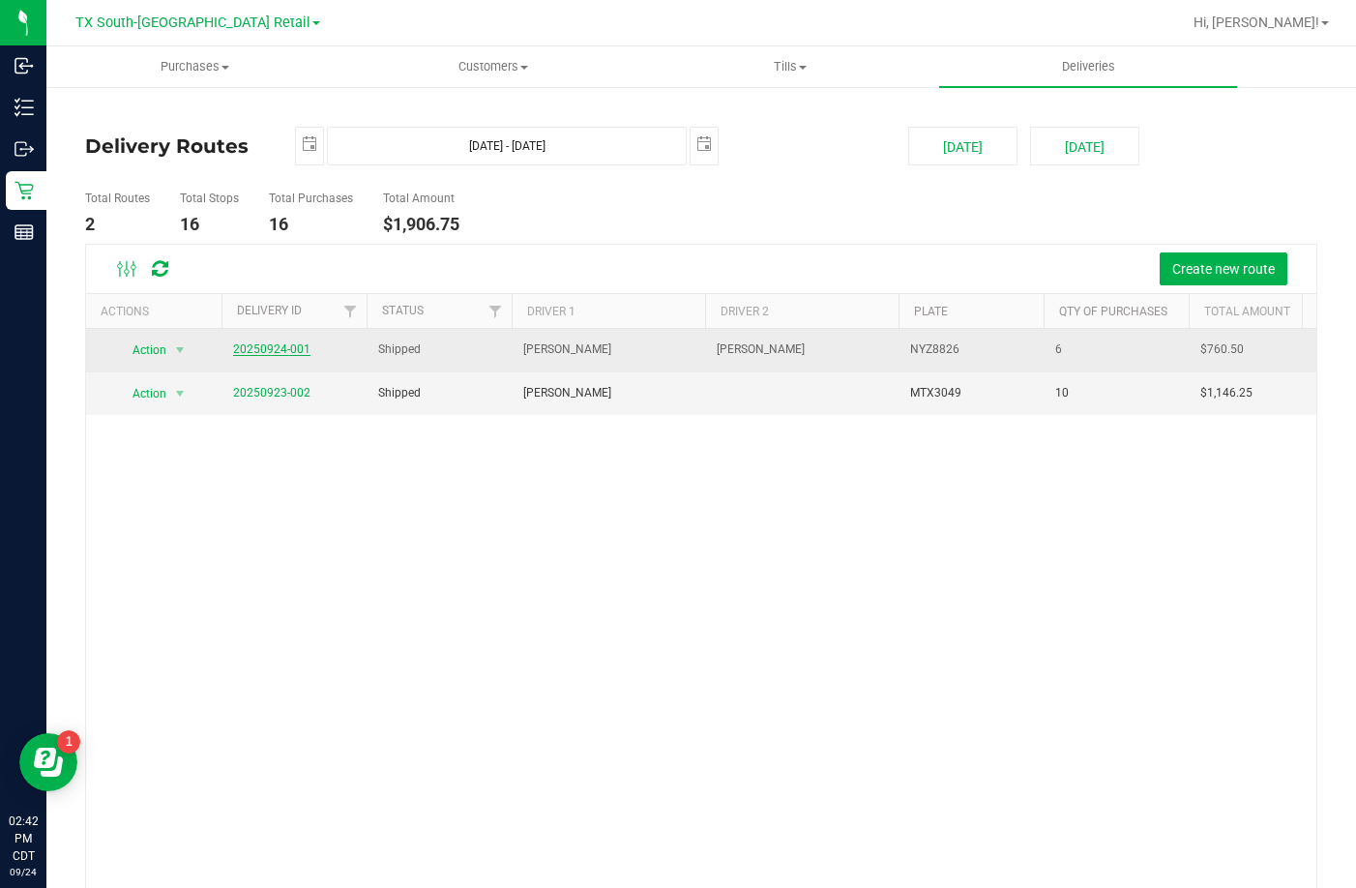
click at [293, 344] on link "20250924-001" at bounding box center [271, 349] width 77 height 14
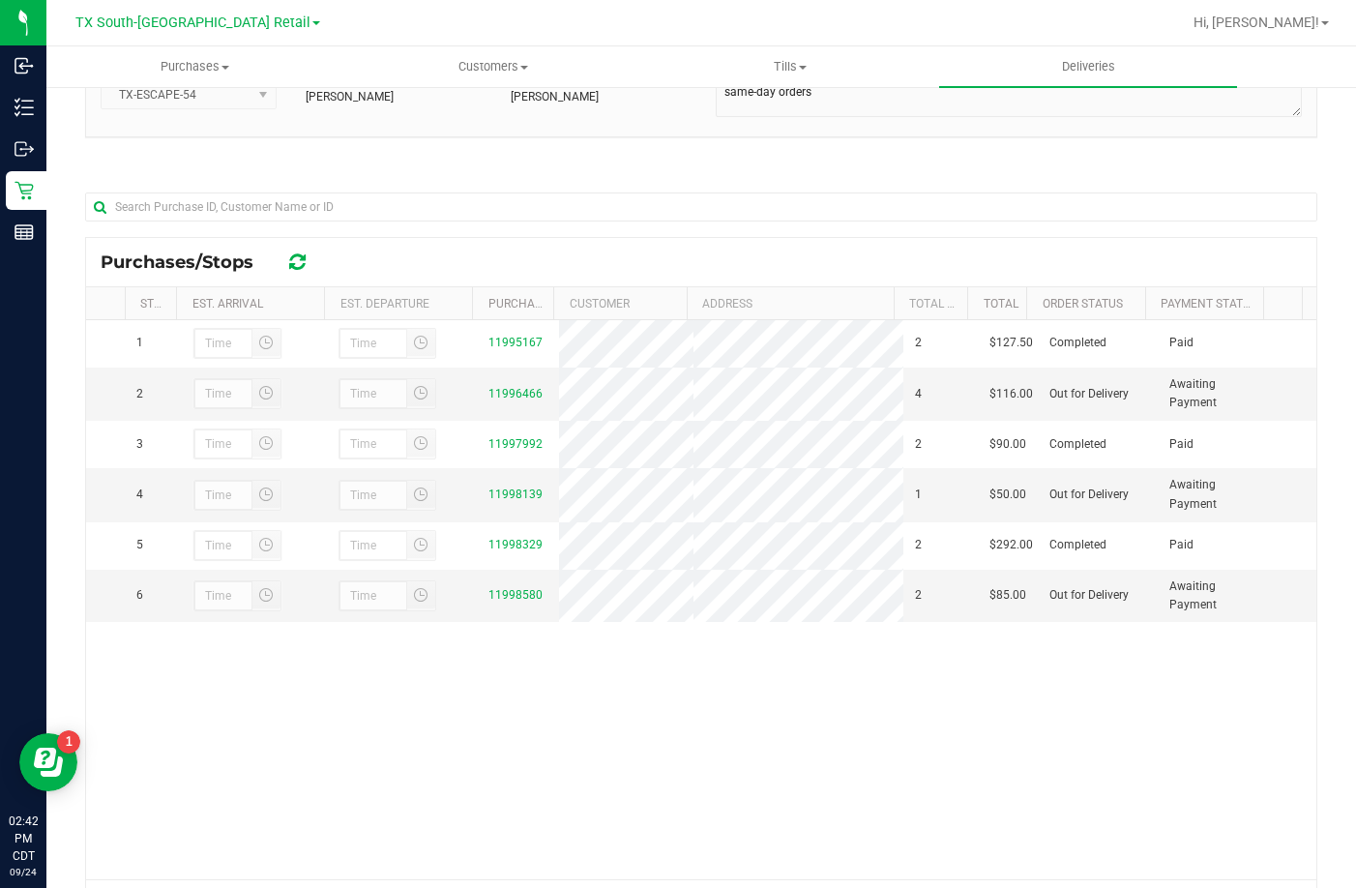
scroll to position [193, 0]
click at [497, 395] on link "11996466" at bounding box center [515, 392] width 54 height 14
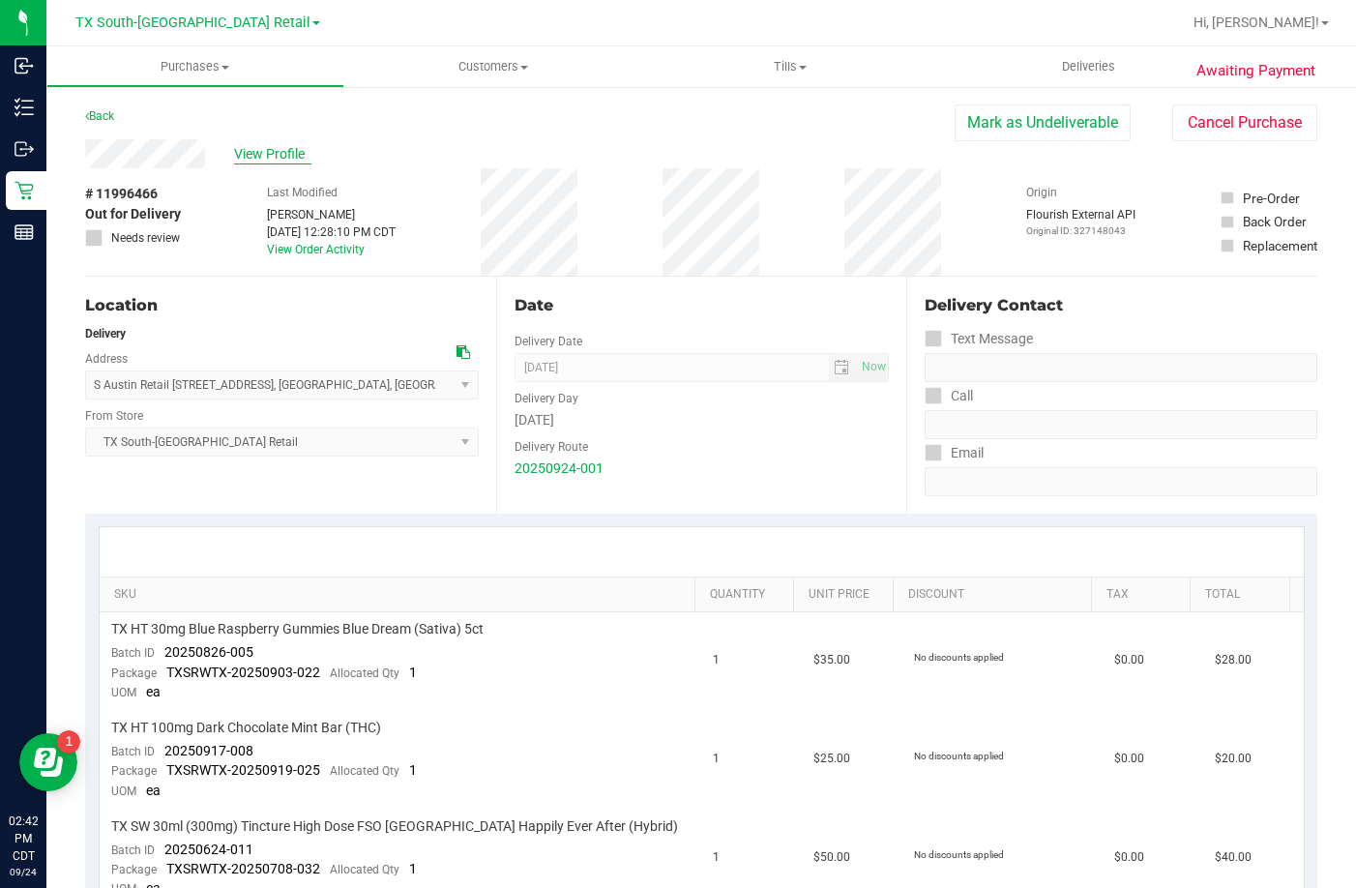
click at [291, 146] on span "View Profile" at bounding box center [272, 154] width 77 height 20
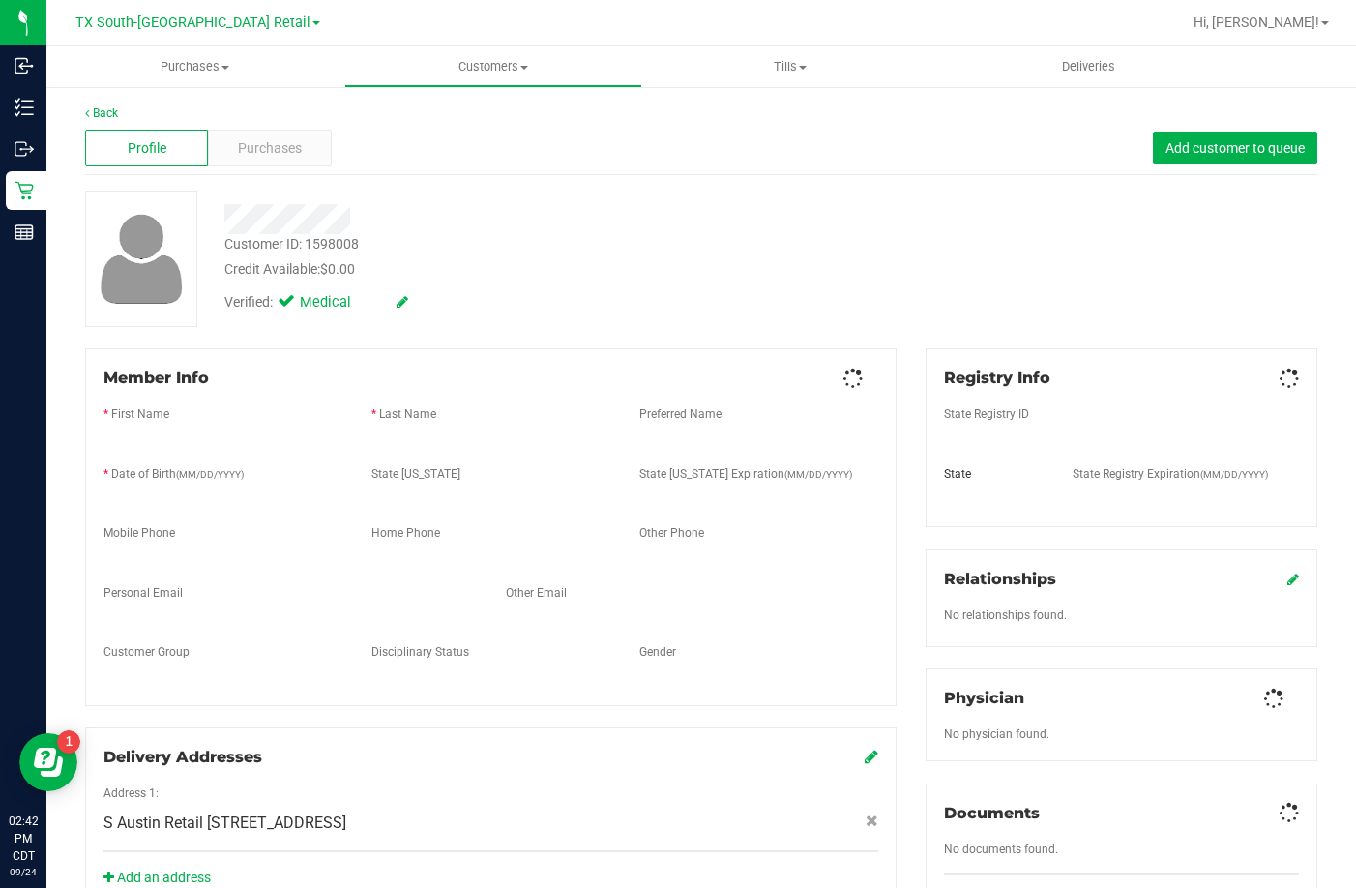
click at [278, 148] on span "Purchases" at bounding box center [270, 148] width 64 height 20
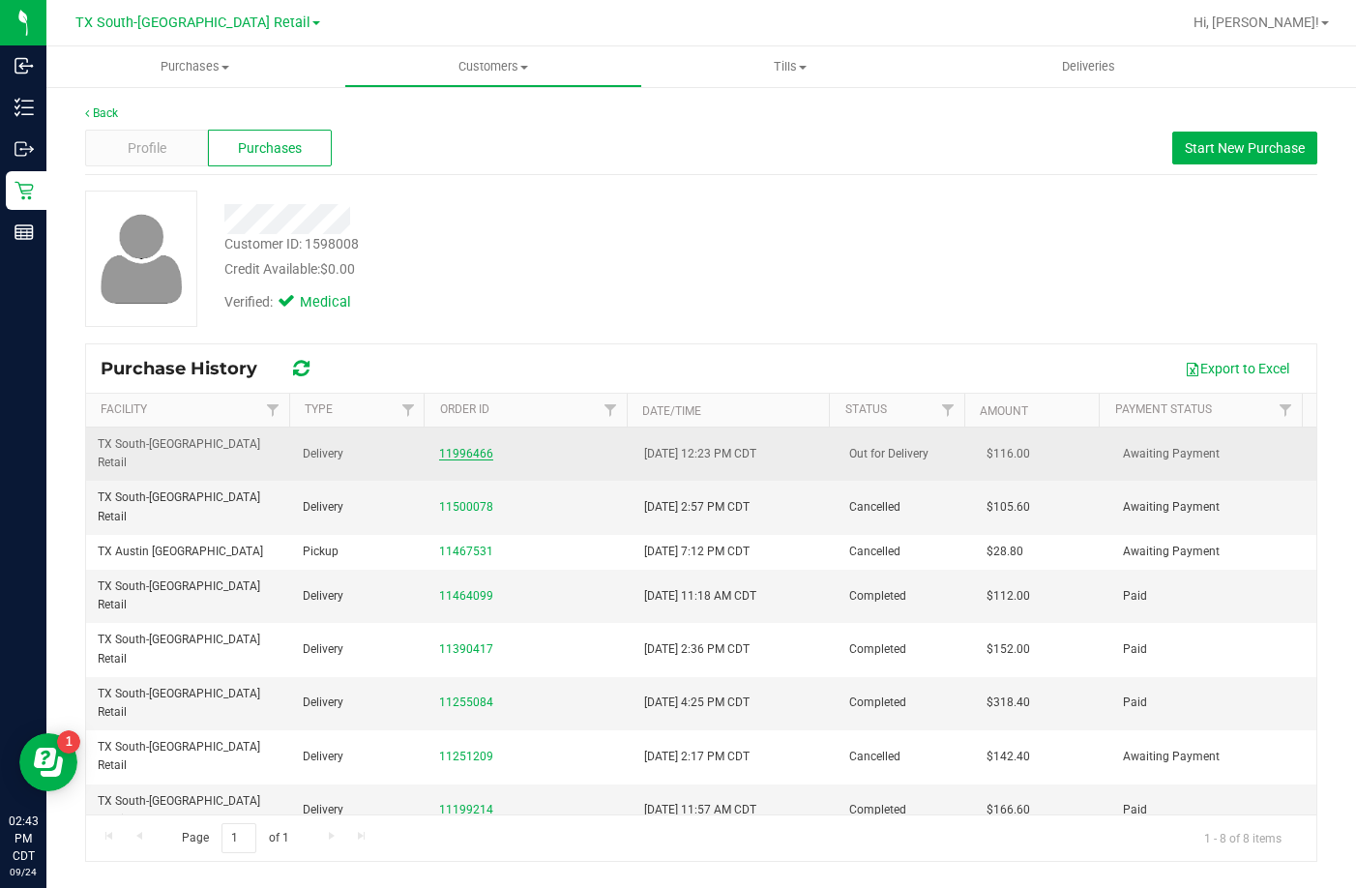
click at [462, 447] on link "11996466" at bounding box center [466, 454] width 54 height 14
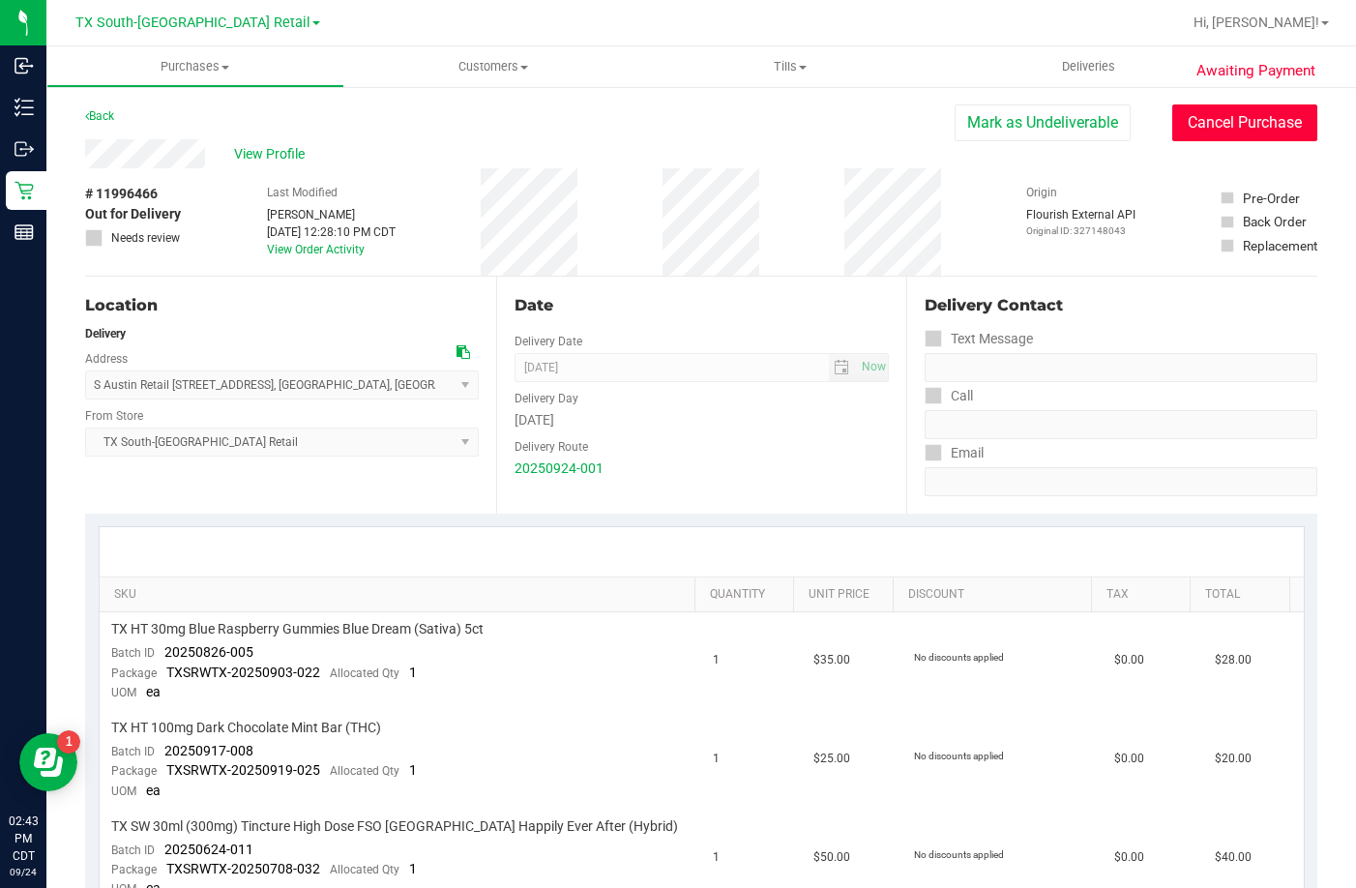
click at [1197, 128] on button "Cancel Purchase" at bounding box center [1244, 122] width 145 height 37
click at [1099, 65] on span "Deliveries" at bounding box center [1088, 66] width 105 height 17
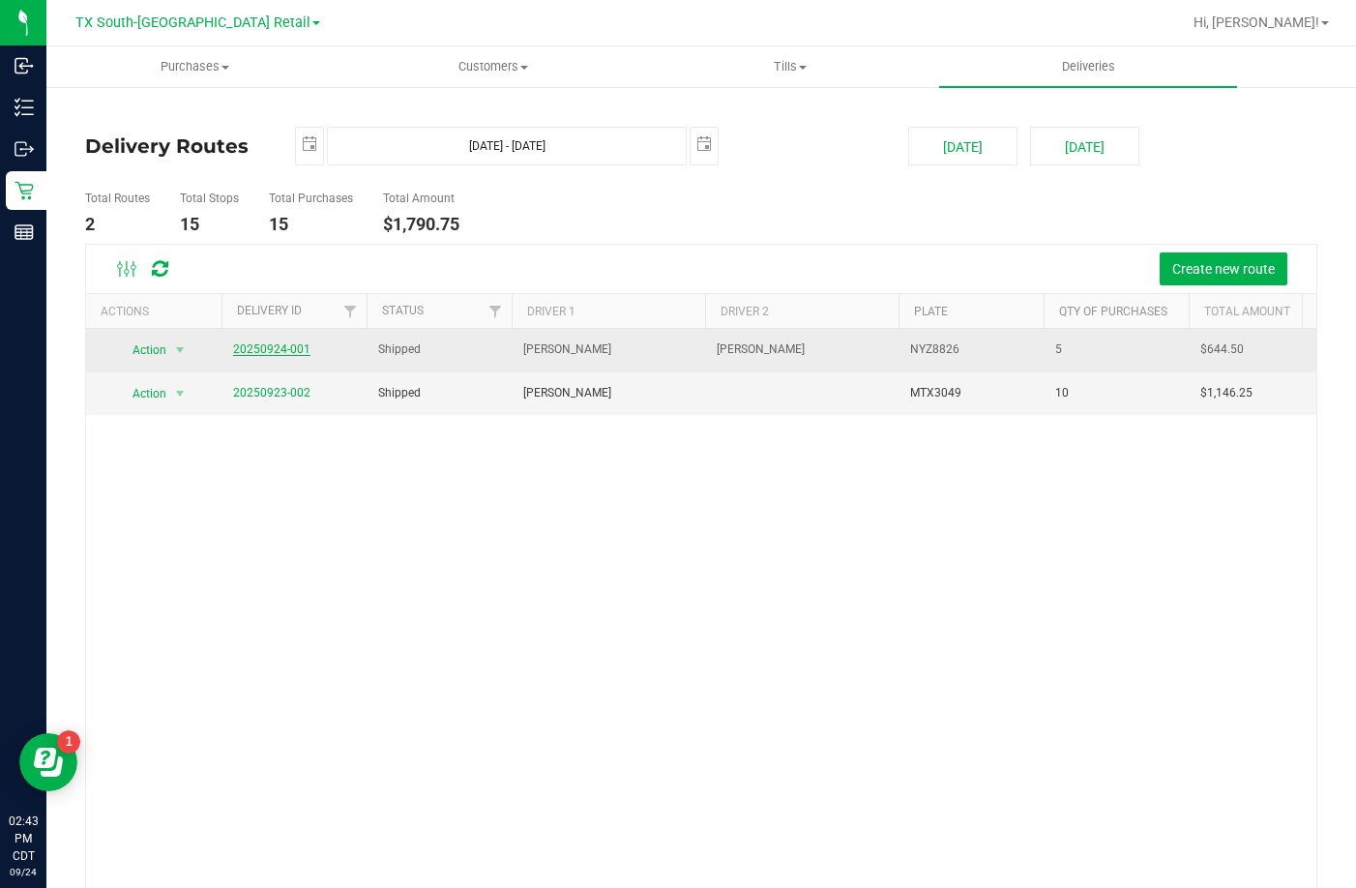
click at [292, 347] on link "20250924-001" at bounding box center [271, 349] width 77 height 14
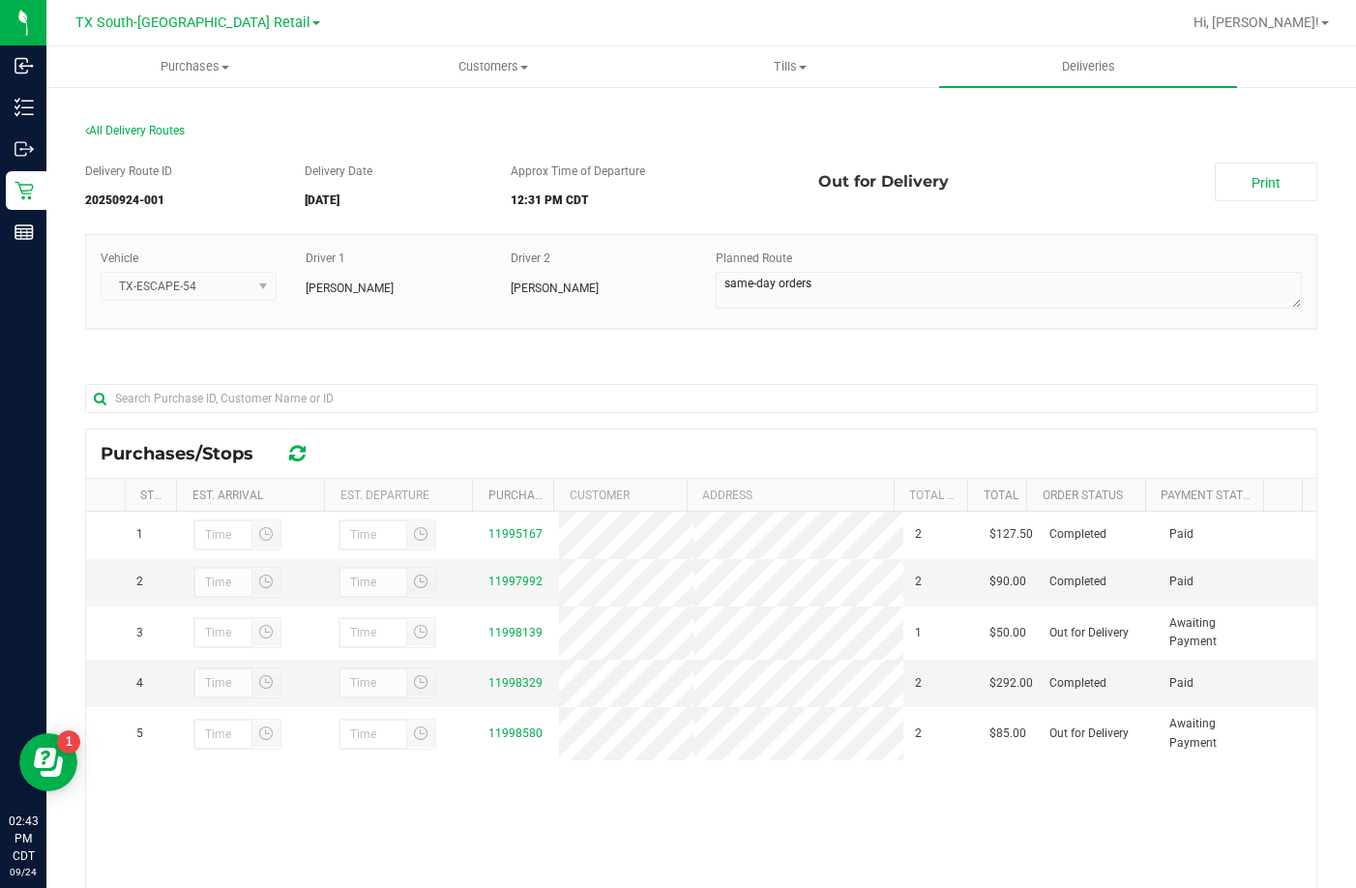
scroll to position [97, 0]
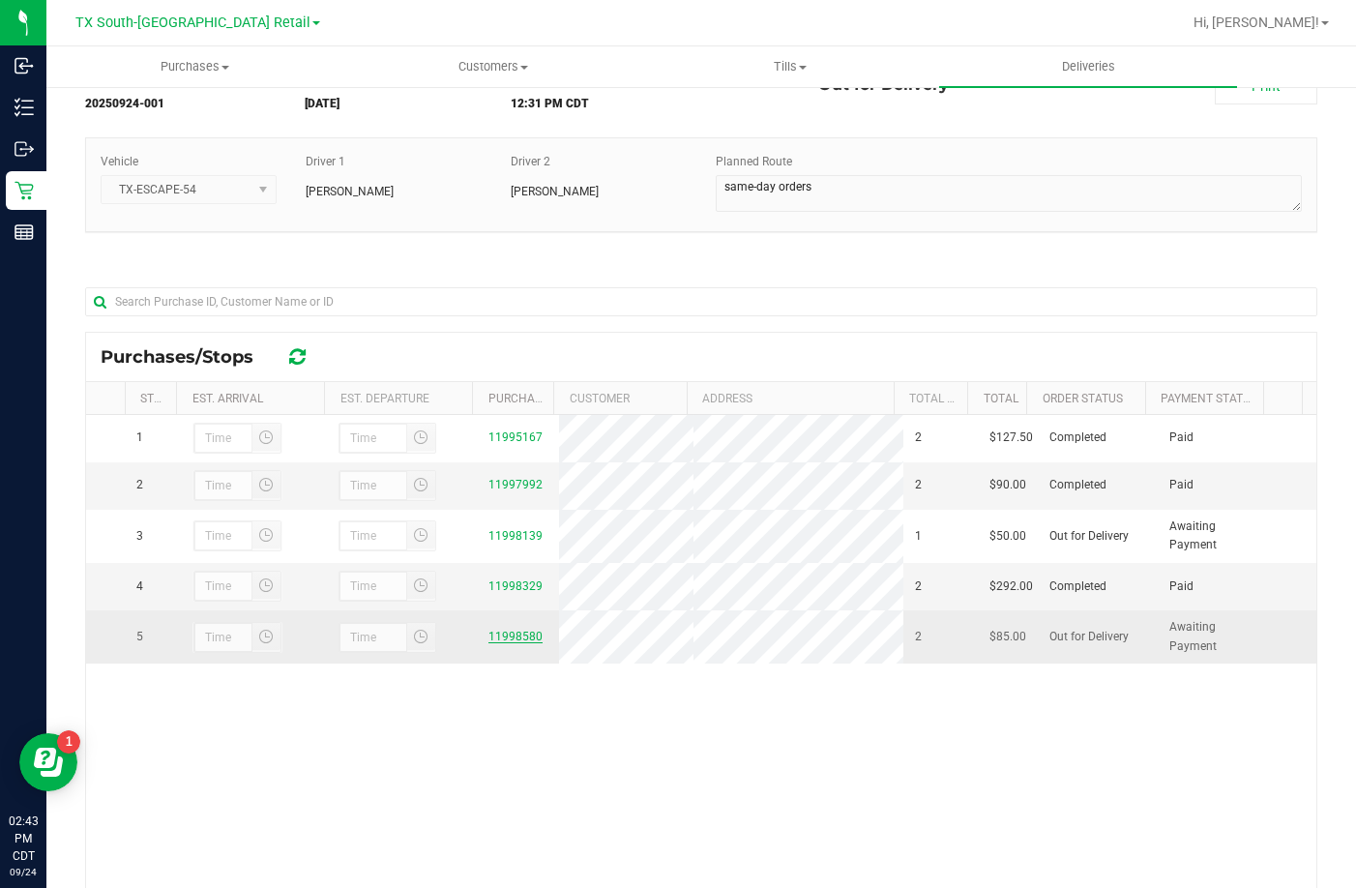
click at [492, 643] on link "11998580" at bounding box center [515, 636] width 54 height 14
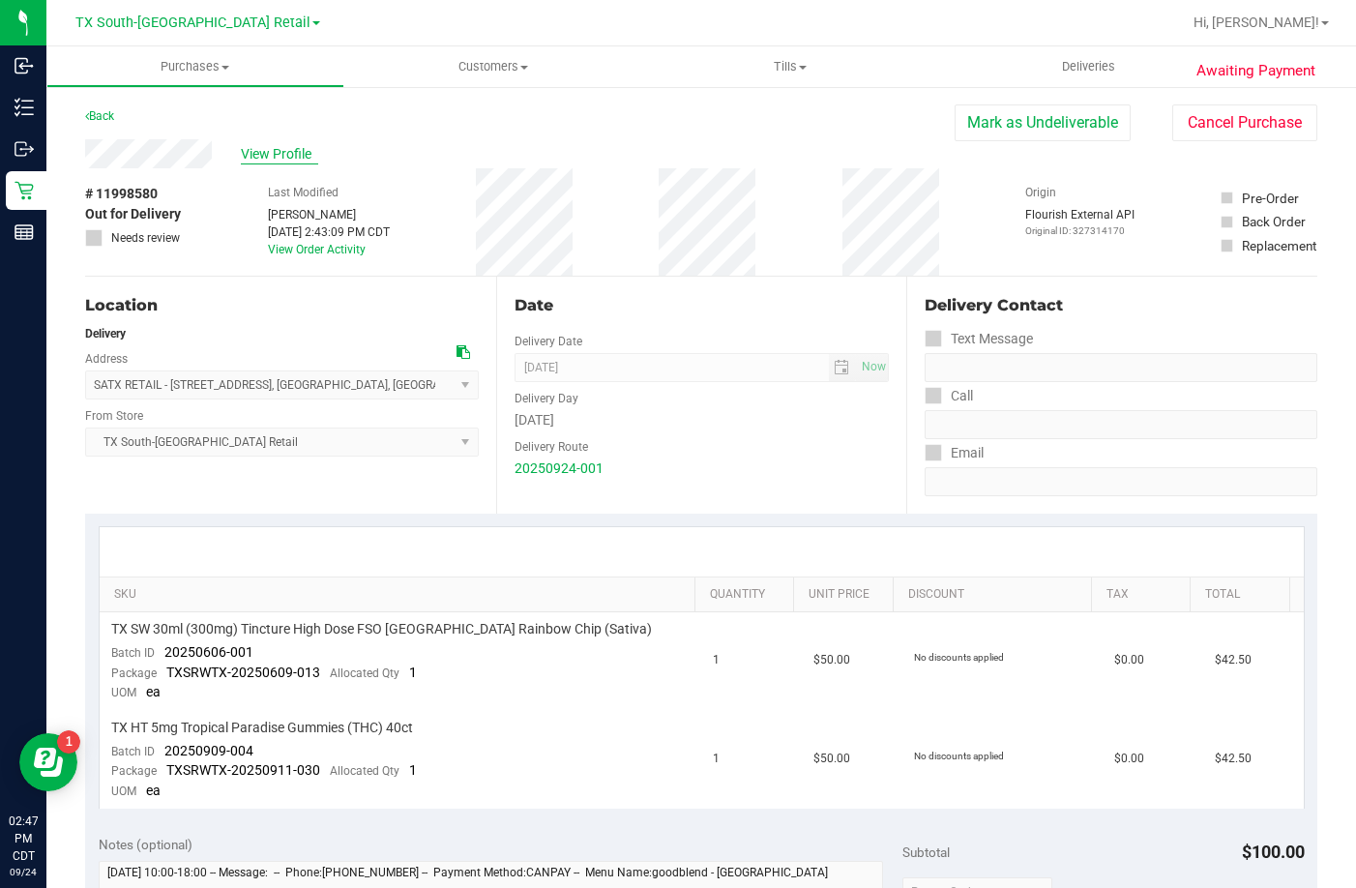
click at [268, 152] on span "View Profile" at bounding box center [279, 154] width 77 height 20
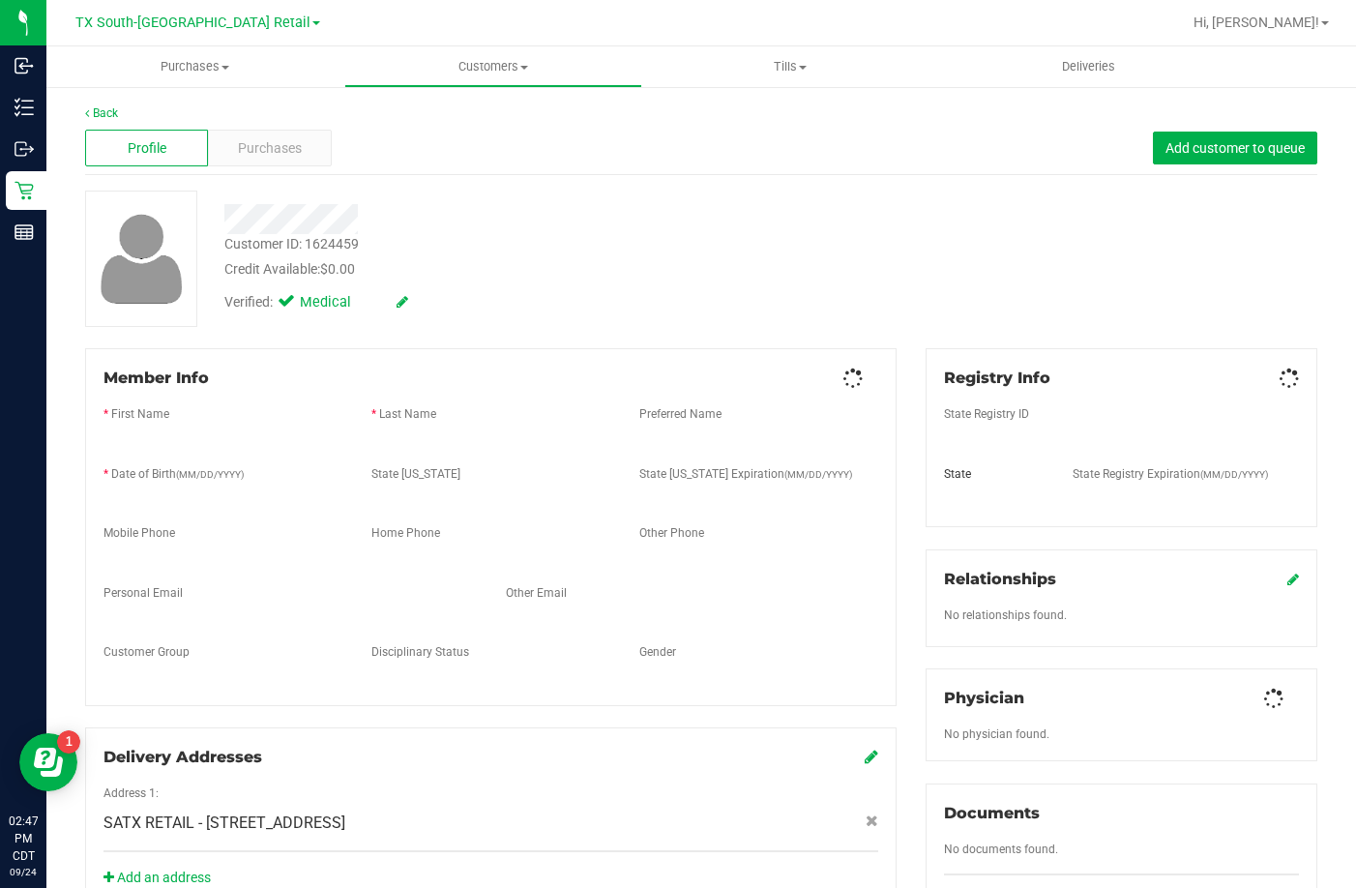
click at [268, 152] on span "Purchases" at bounding box center [270, 148] width 64 height 20
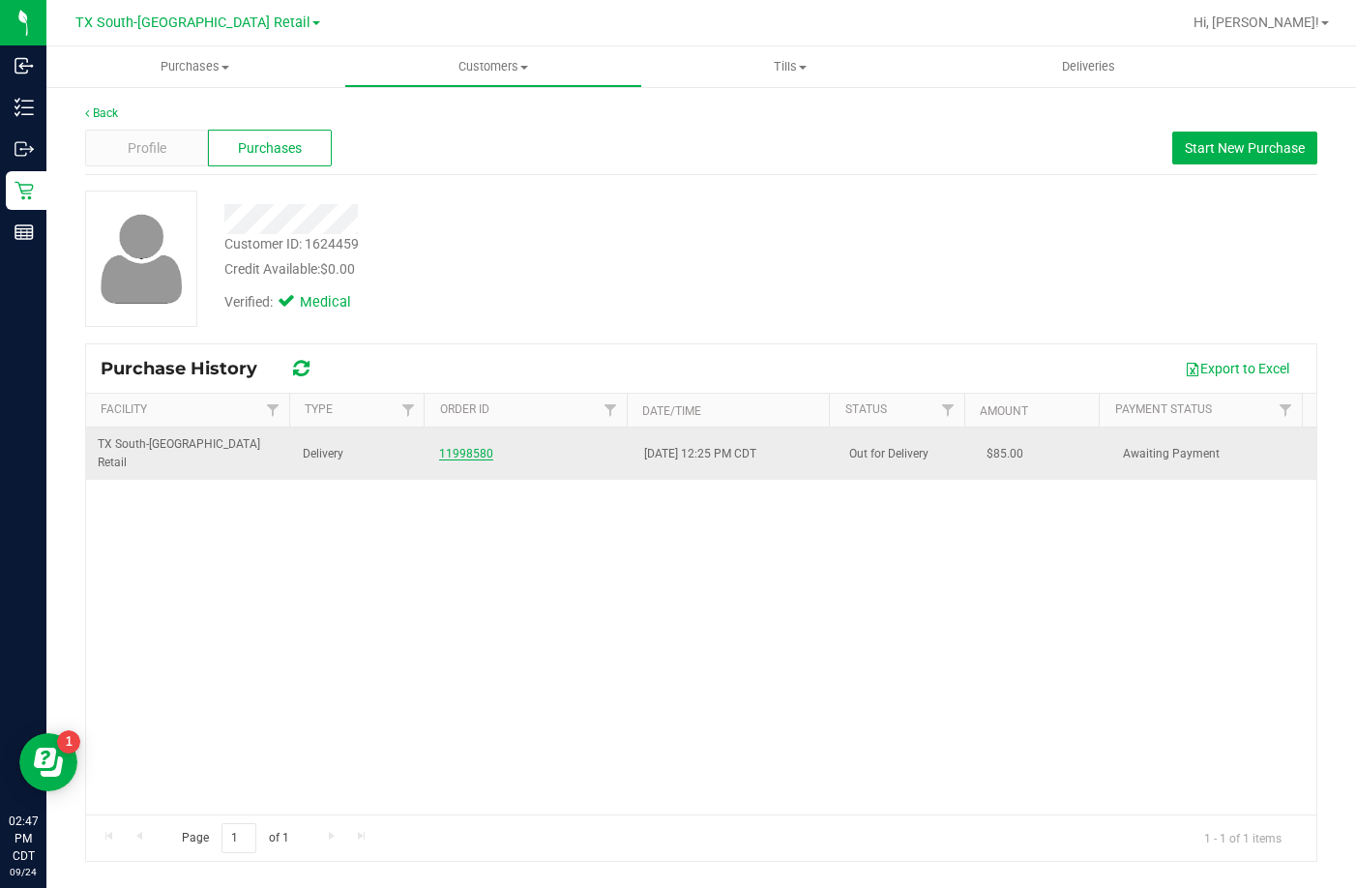
click at [460, 447] on link "11998580" at bounding box center [466, 454] width 54 height 14
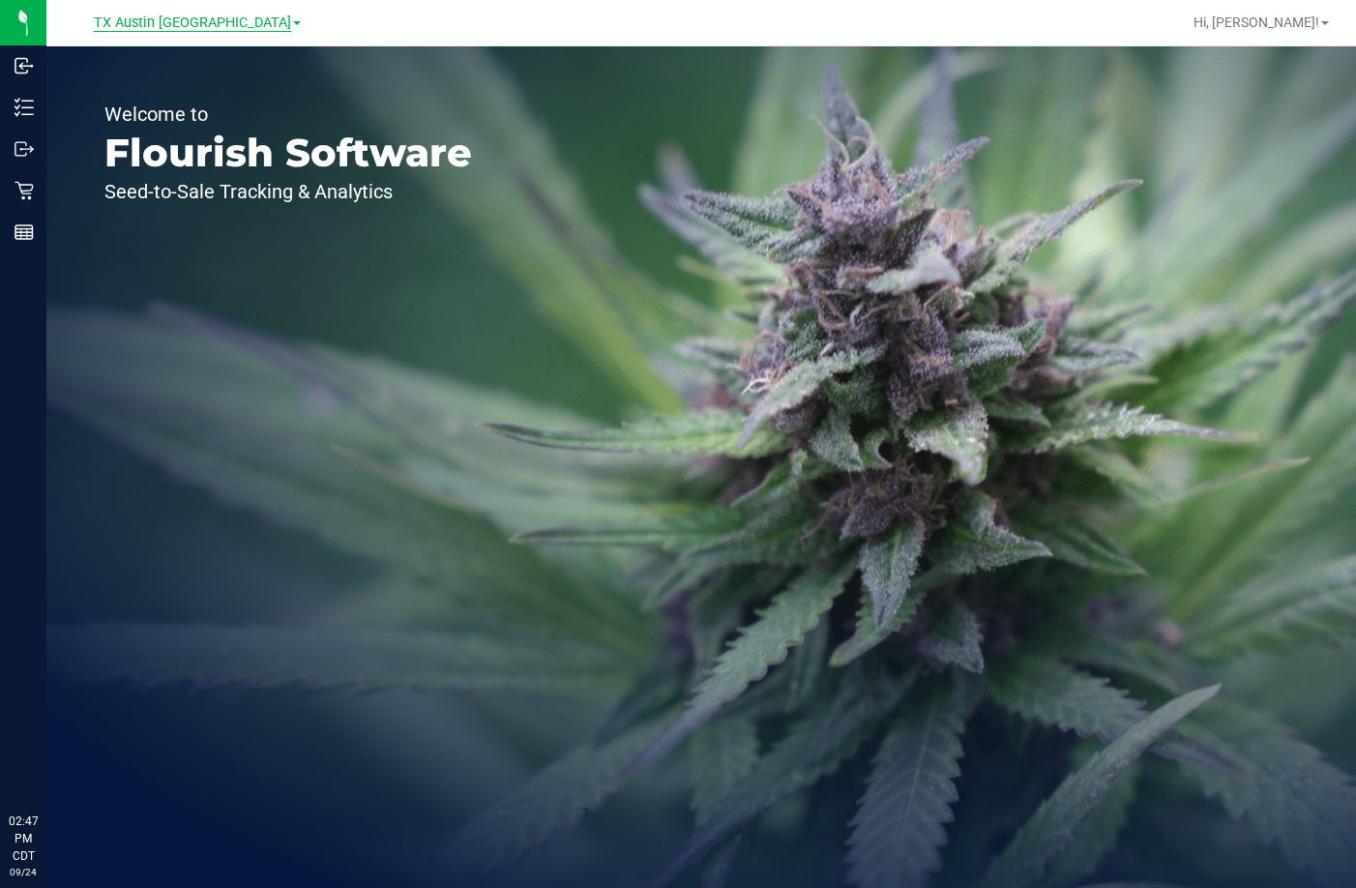
click at [184, 25] on span "TX Austin DC" at bounding box center [192, 23] width 197 height 17
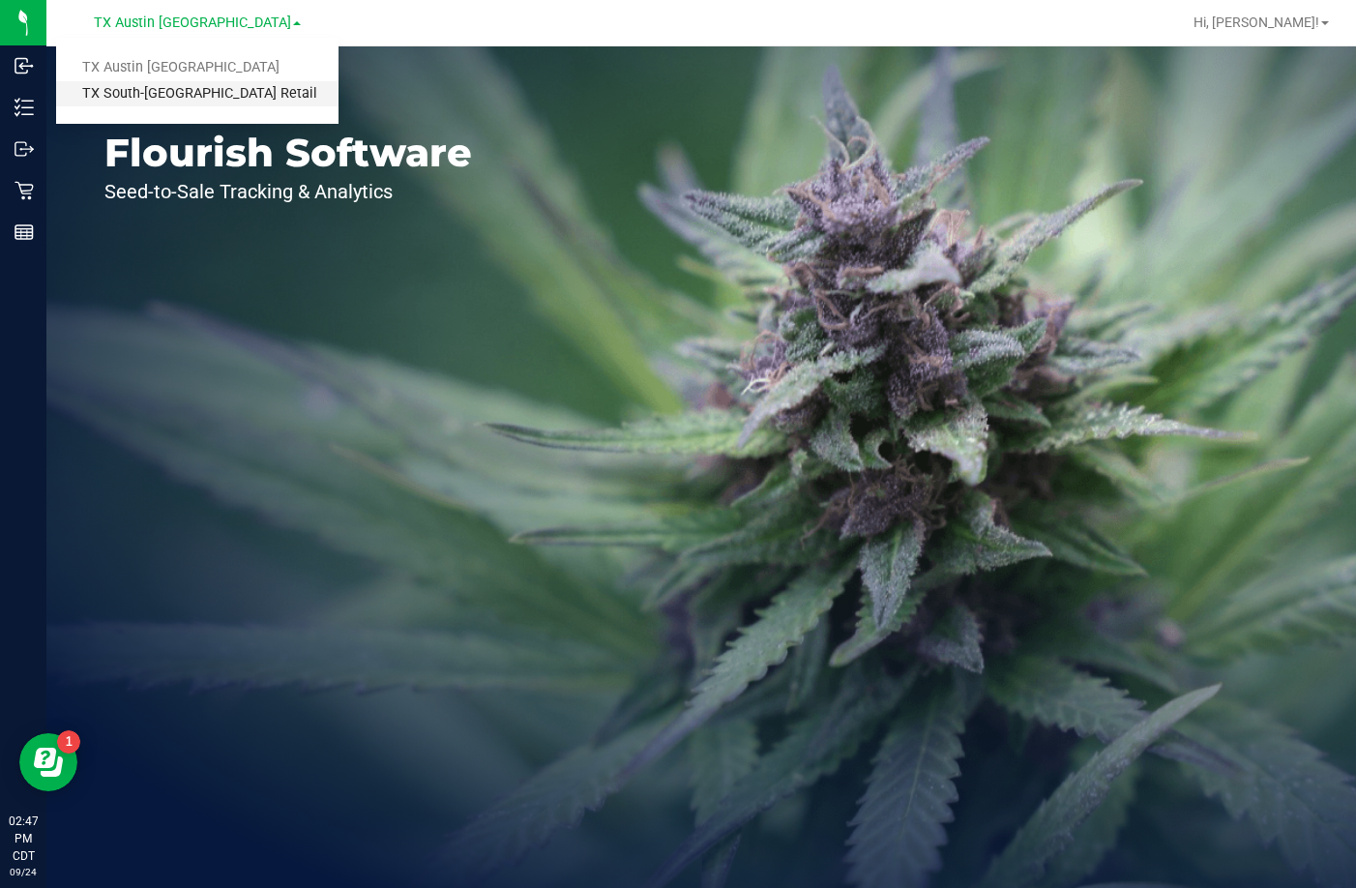
click at [189, 96] on link "TX South-[GEOGRAPHIC_DATA] Retail" at bounding box center [197, 94] width 282 height 26
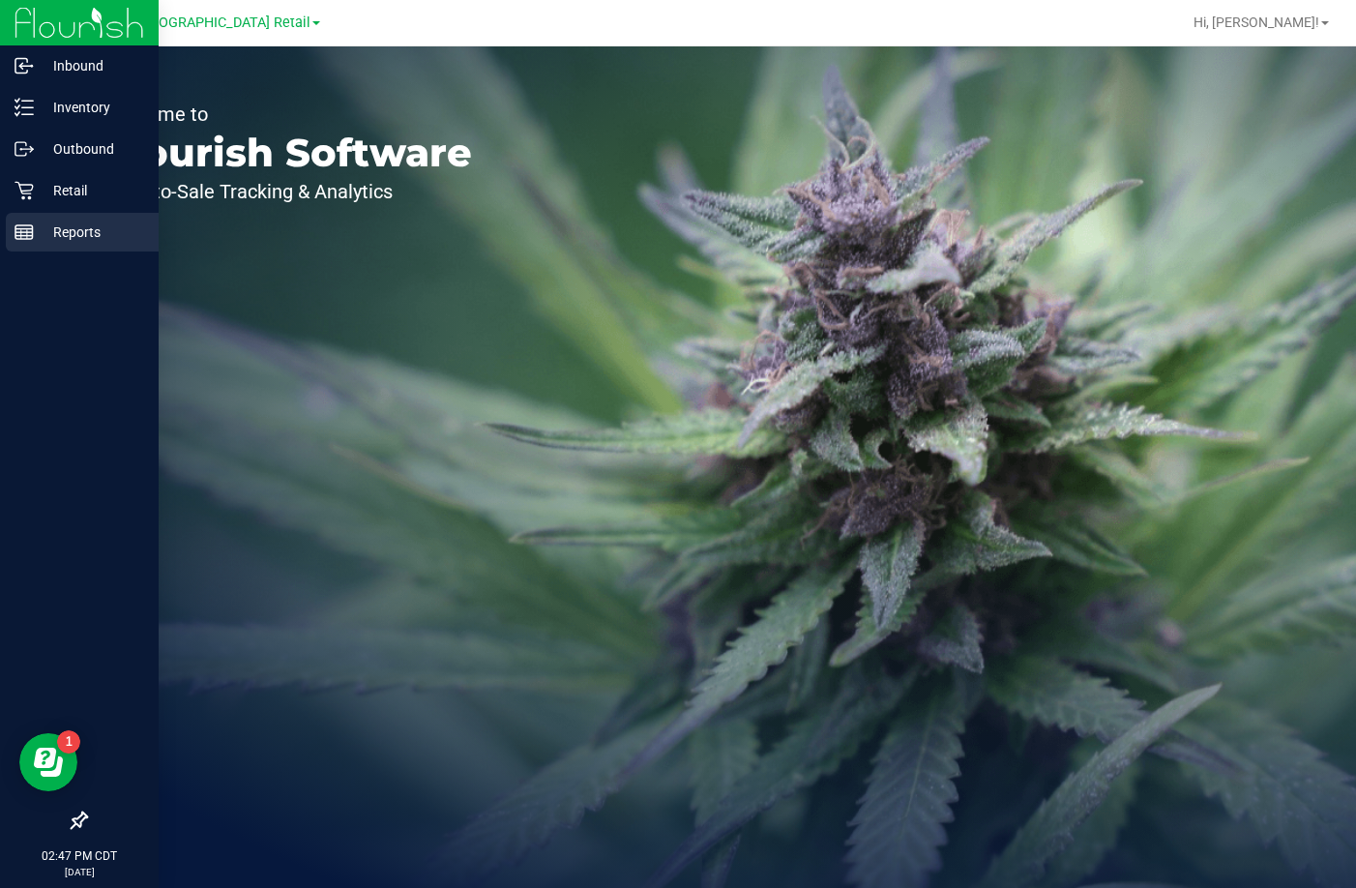
click at [26, 227] on icon at bounding box center [24, 231] width 19 height 19
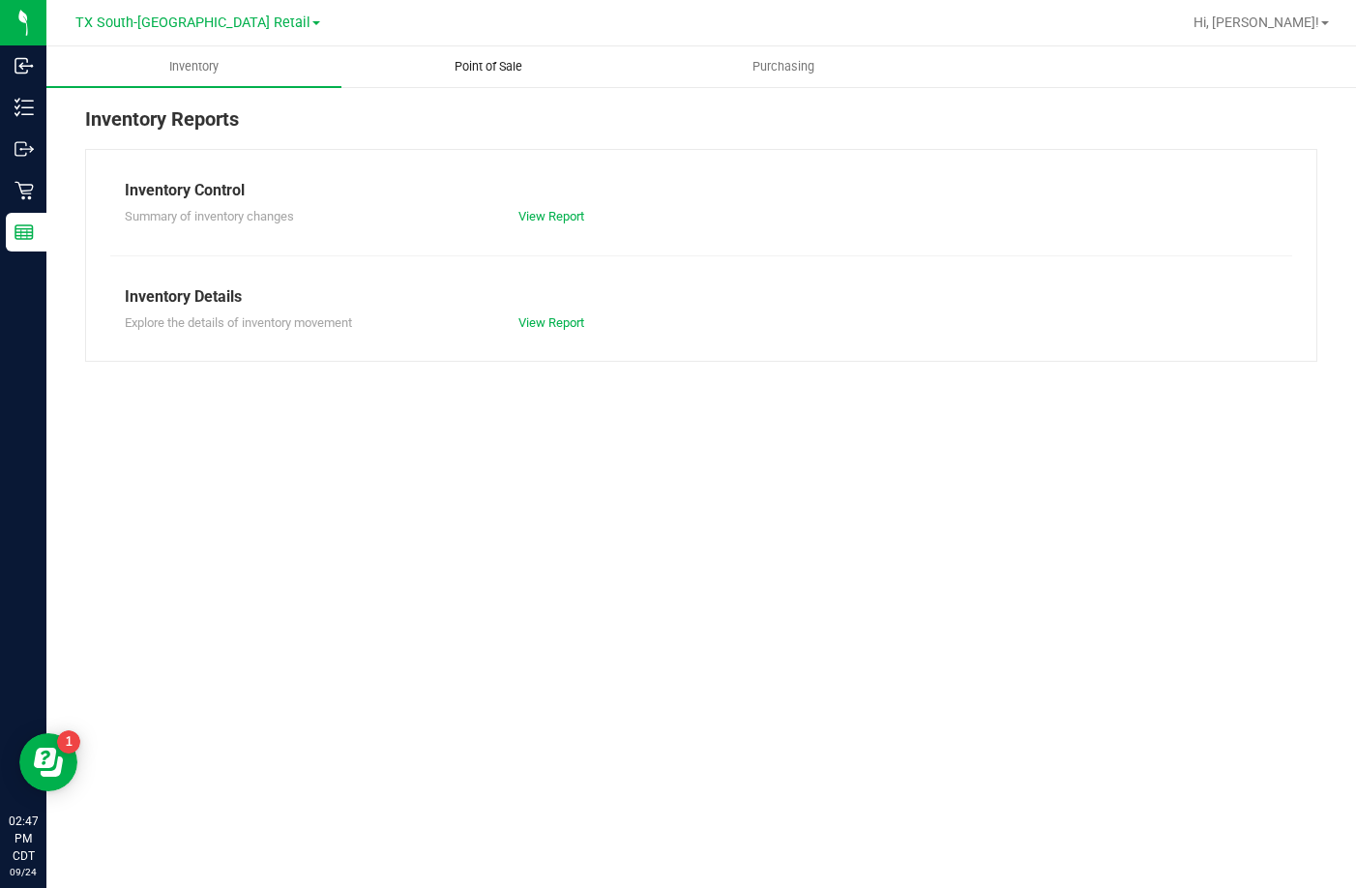
click at [471, 67] on span "Point of Sale" at bounding box center [488, 66] width 120 height 17
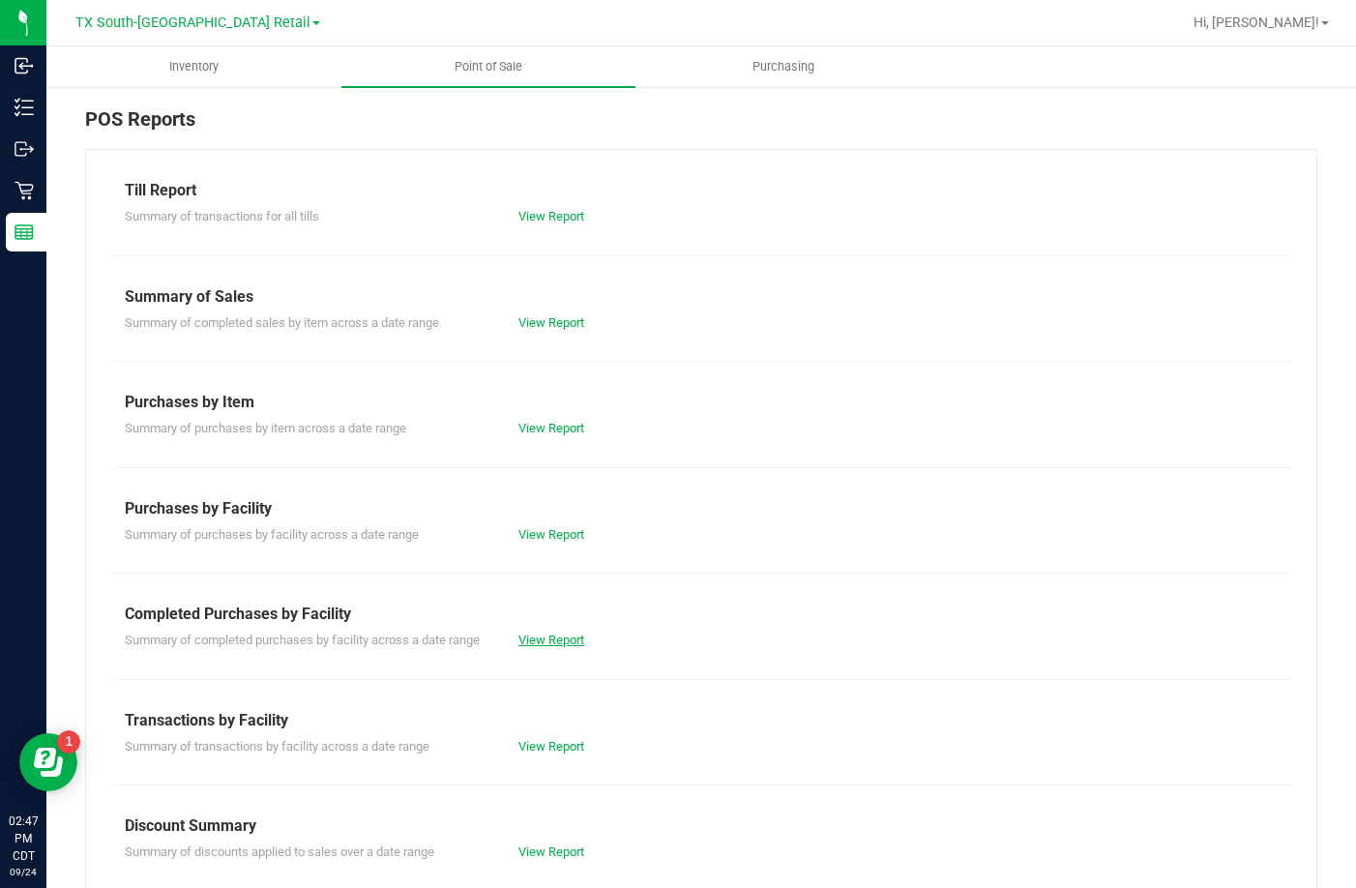
click at [550, 644] on link "View Report" at bounding box center [551, 639] width 66 height 15
